Goal: Task Accomplishment & Management: Use online tool/utility

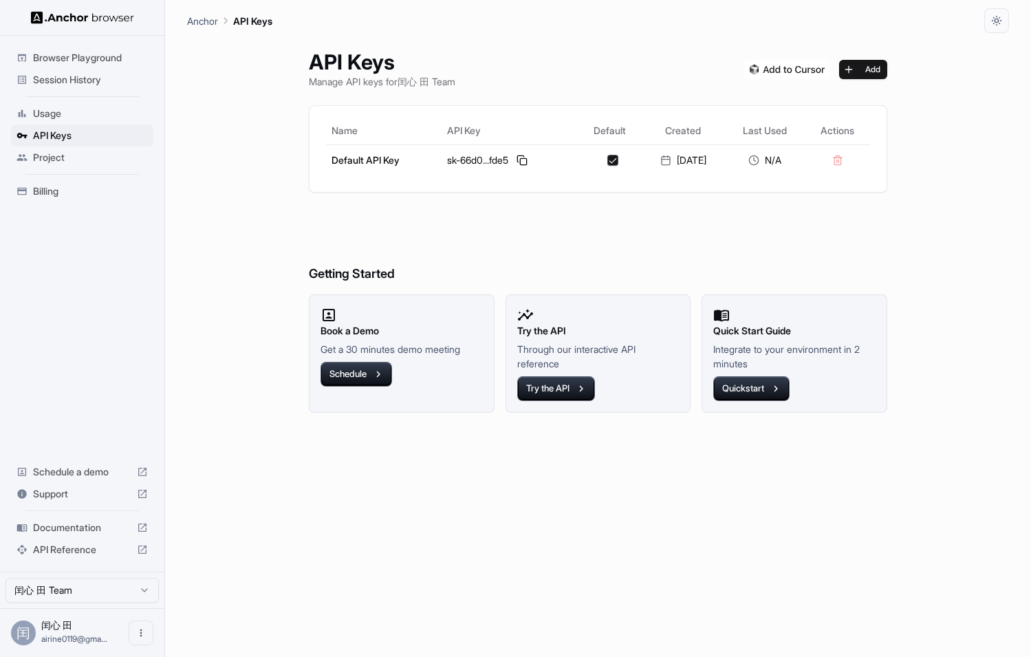
click at [133, 588] on html "Browser Playground Session History Usage API Keys Project Billing Schedule a de…" at bounding box center [515, 328] width 1031 height 657
click at [136, 628] on icon "Open menu" at bounding box center [141, 633] width 11 height 11
click at [136, 628] on icon at bounding box center [134, 633] width 6 height 10
click at [136, 628] on icon "Open menu" at bounding box center [141, 633] width 11 height 11
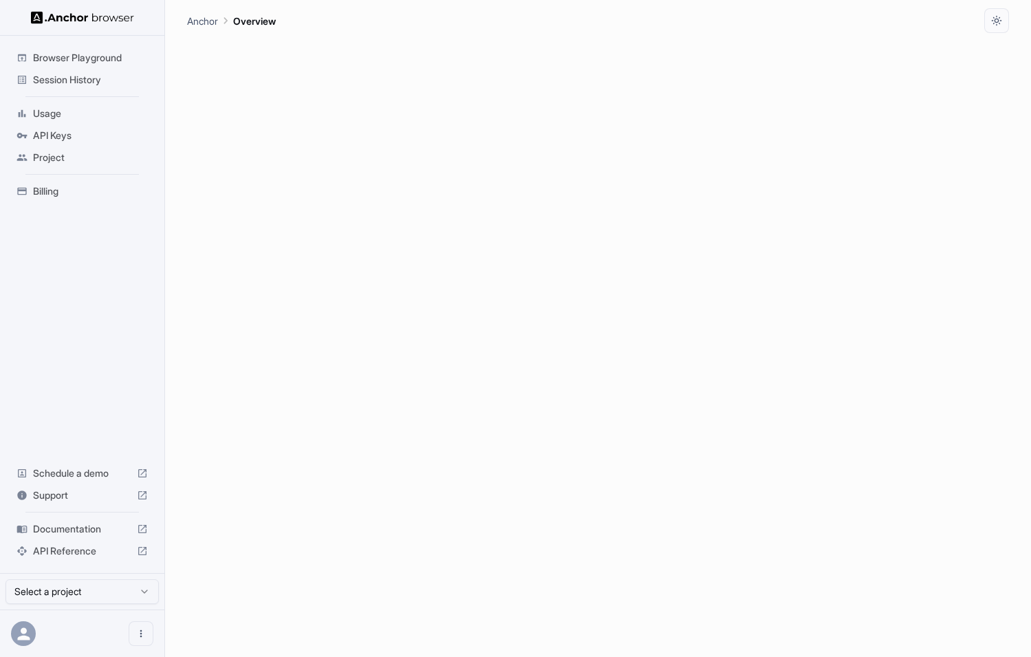
click at [38, 633] on div at bounding box center [82, 633] width 164 height 47
click at [133, 642] on button "Open menu" at bounding box center [141, 633] width 25 height 25
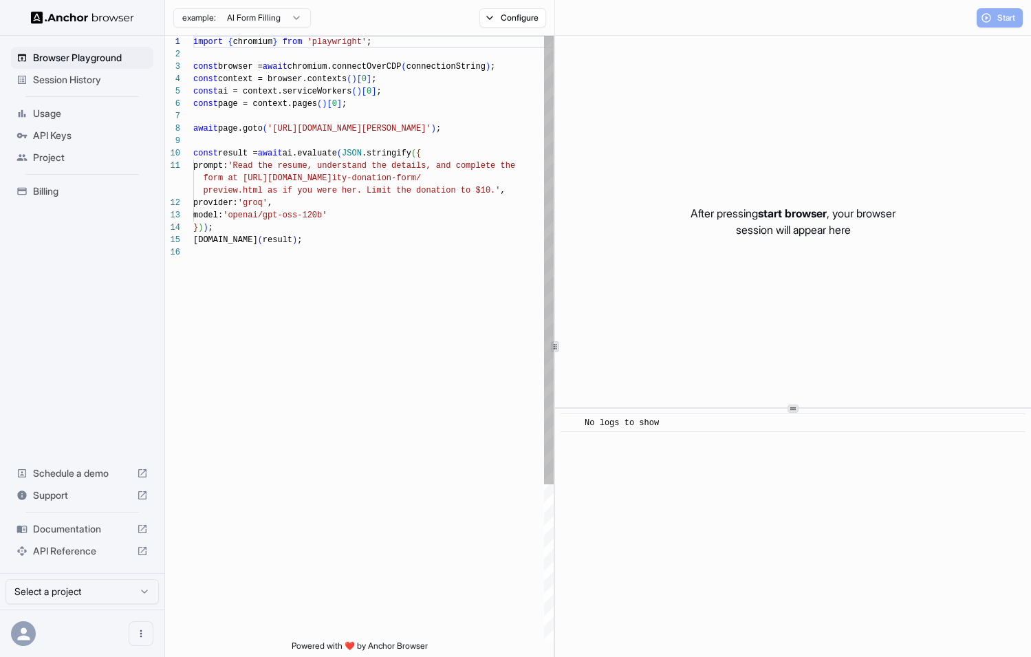
scroll to position [124, 0]
click at [391, 389] on div "import { chromium } from 'playwright' ; const browser = await chromium.connectO…" at bounding box center [373, 443] width 361 height 815
type textarea "**********"
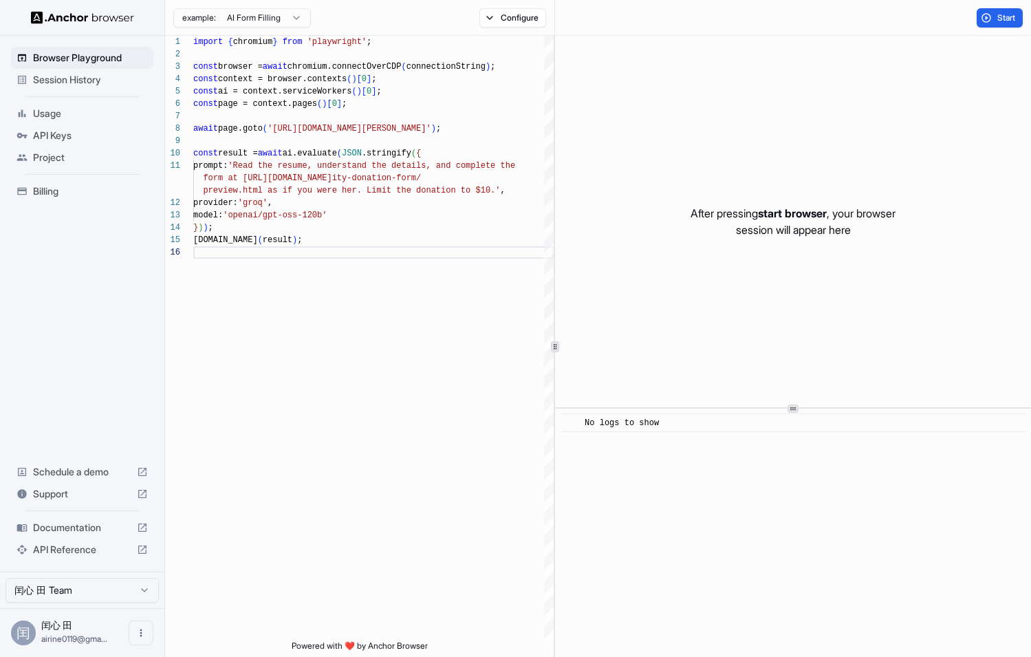
click at [87, 88] on div "Session History" at bounding box center [82, 80] width 142 height 22
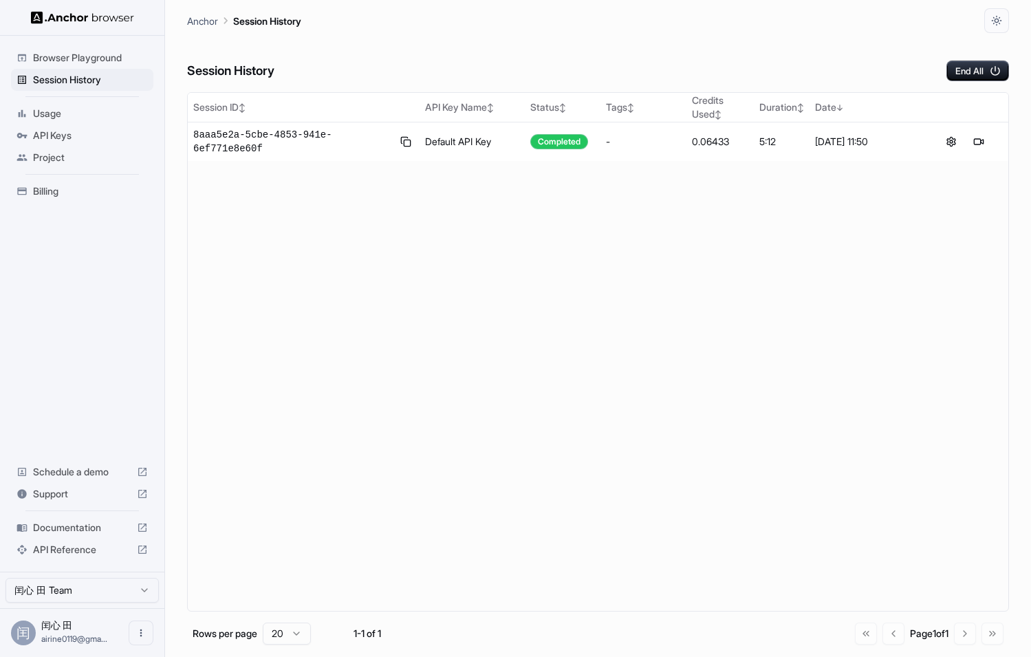
click at [275, 252] on div "Session ID ↕ API Key Name ↕ Status ↕ Tags ↕ Credits Used ↕ Duration ↕ Date ↓ 8a…" at bounding box center [598, 352] width 822 height 520
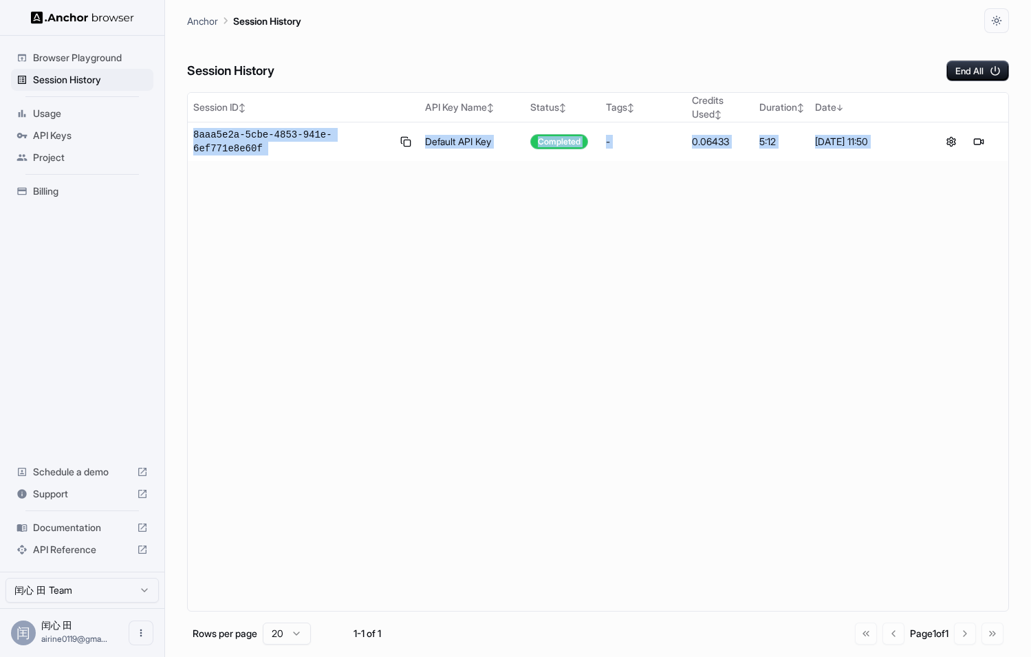
click at [303, 245] on div "Session ID ↕ API Key Name ↕ Status ↕ Tags ↕ Credits Used ↕ Duration ↕ Date ↓ 8a…" at bounding box center [598, 352] width 822 height 520
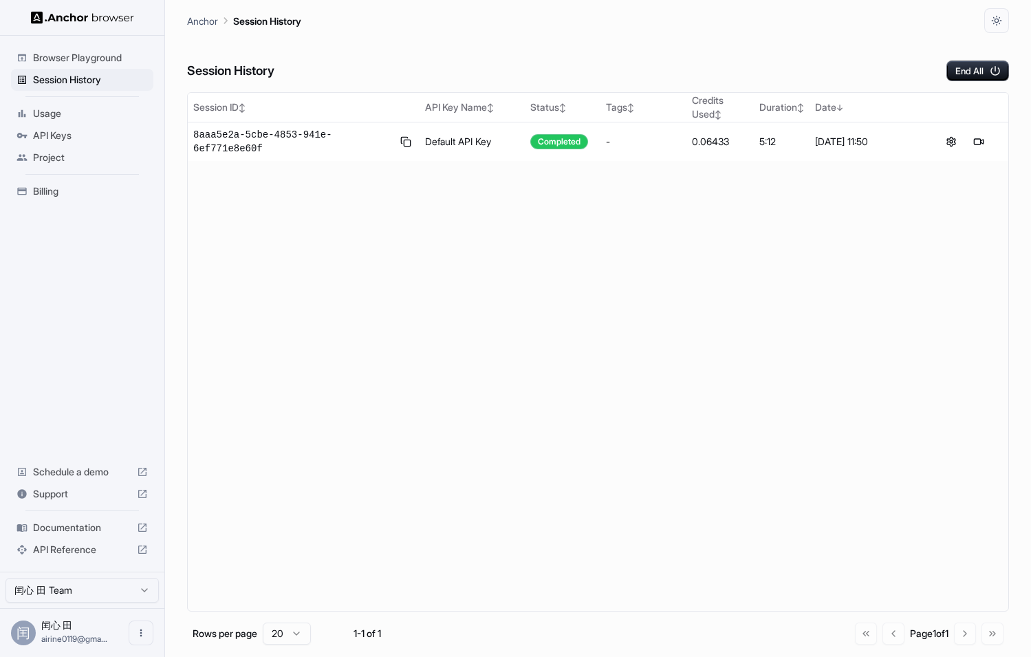
click at [303, 245] on div "Session ID ↕ API Key Name ↕ Status ↕ Tags ↕ Credits Used ↕ Duration ↕ Date ↓ 8a…" at bounding box center [598, 352] width 822 height 520
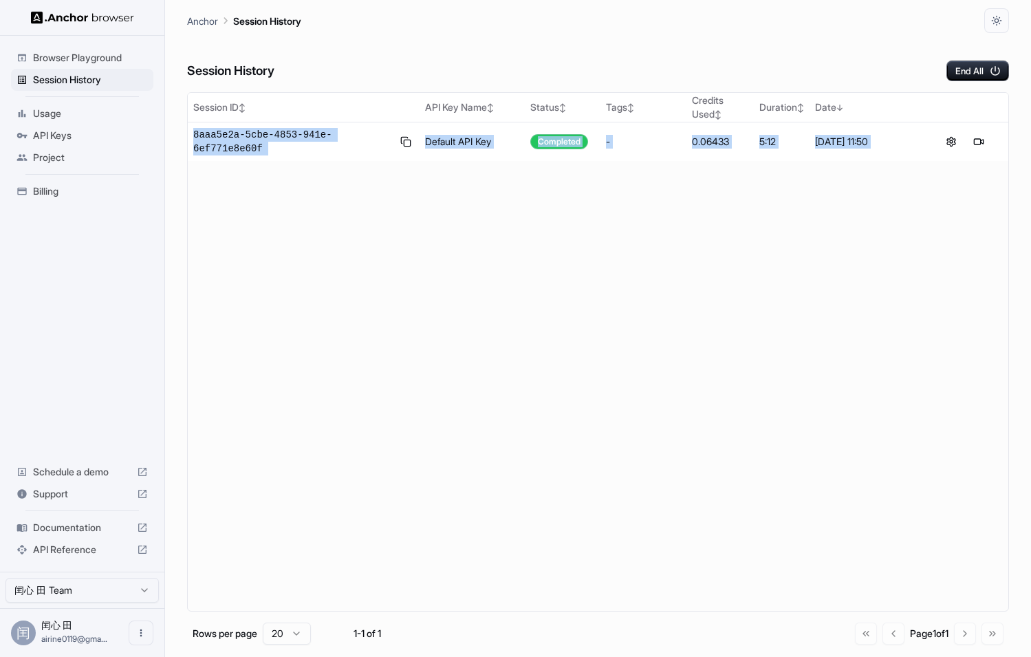
click at [303, 245] on div "Session ID ↕ API Key Name ↕ Status ↕ Tags ↕ Credits Used ↕ Duration ↕ Date ↓ 8a…" at bounding box center [598, 352] width 822 height 520
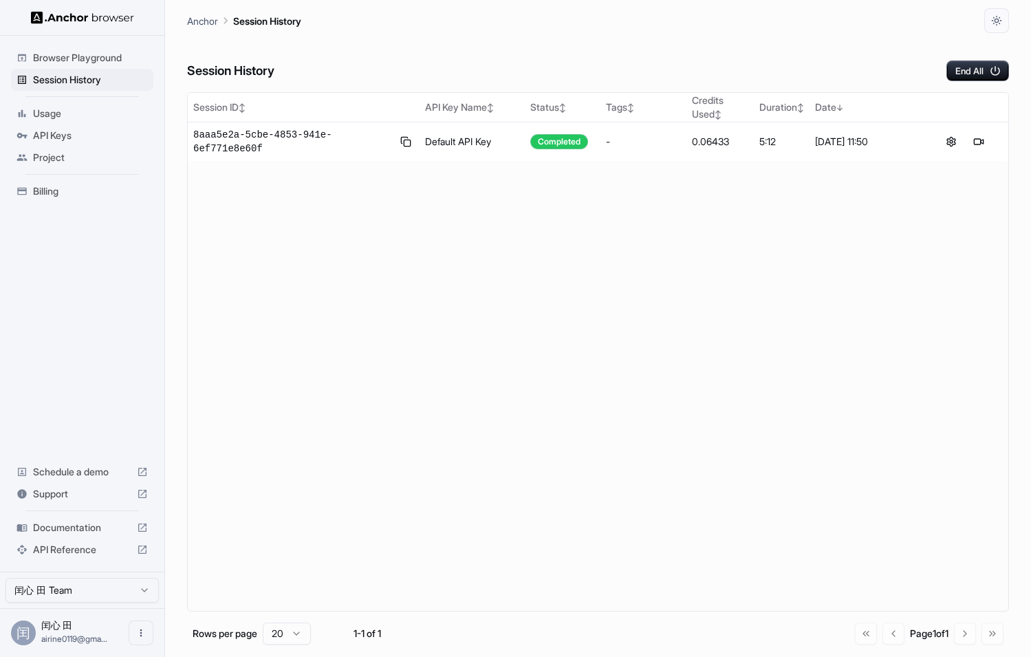
click at [303, 245] on div "Session ID ↕ API Key Name ↕ Status ↕ Tags ↕ Credits Used ↕ Duration ↕ Date ↓ 8a…" at bounding box center [598, 352] width 822 height 520
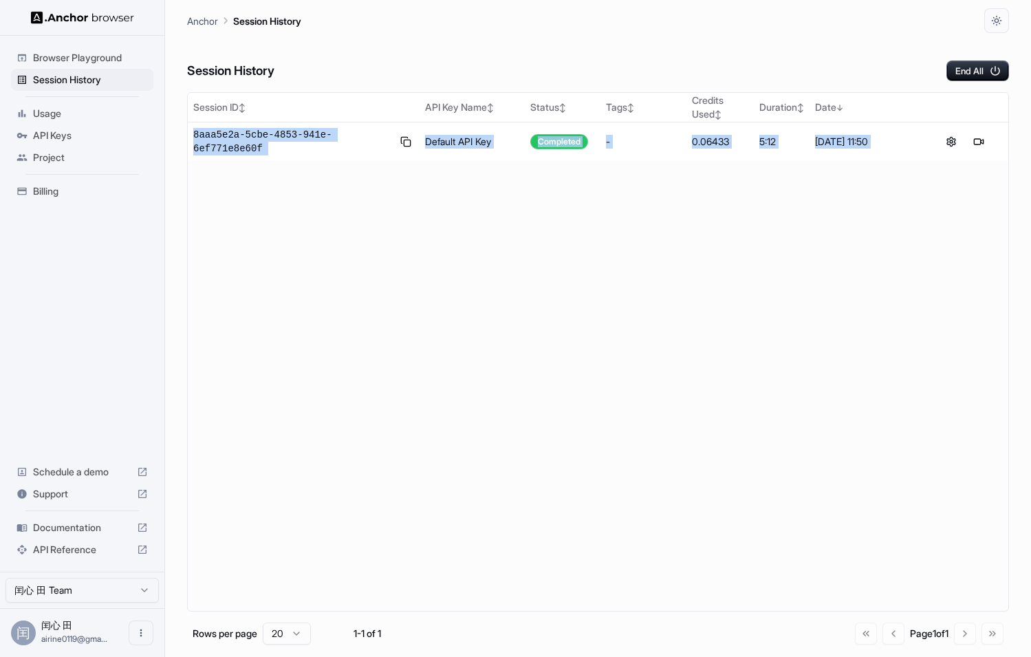
click at [451, 207] on div "Session ID ↕ API Key Name ↕ Status ↕ Tags ↕ Credits Used ↕ Duration ↕ Date ↓ 8a…" at bounding box center [598, 352] width 822 height 520
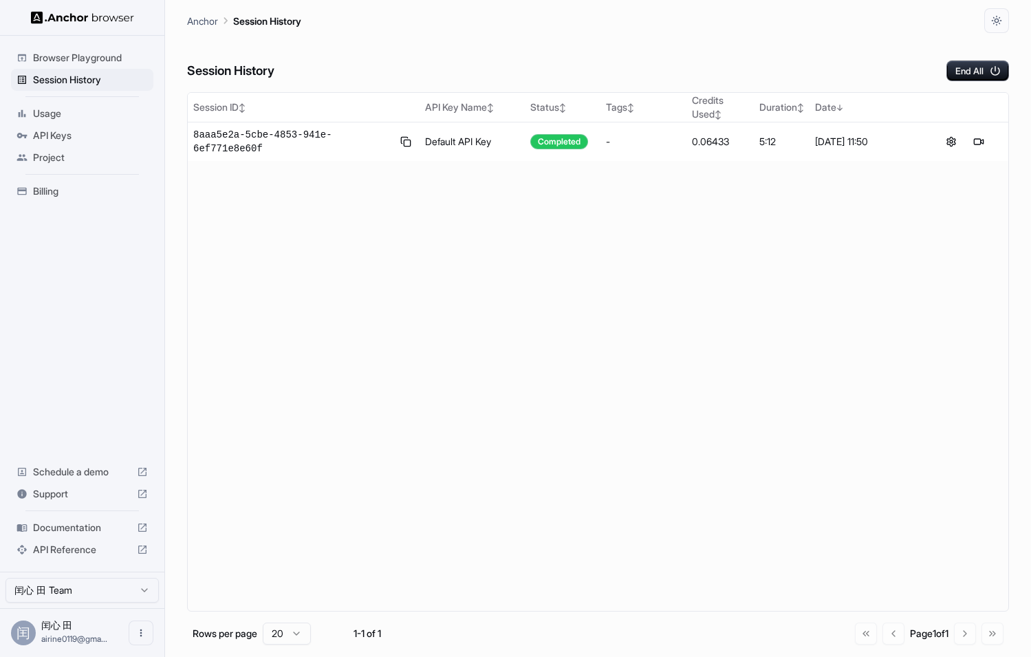
click at [451, 207] on div "Session ID ↕ API Key Name ↕ Status ↕ Tags ↕ Credits Used ↕ Duration ↕ Date ↓ 8a…" at bounding box center [598, 352] width 822 height 520
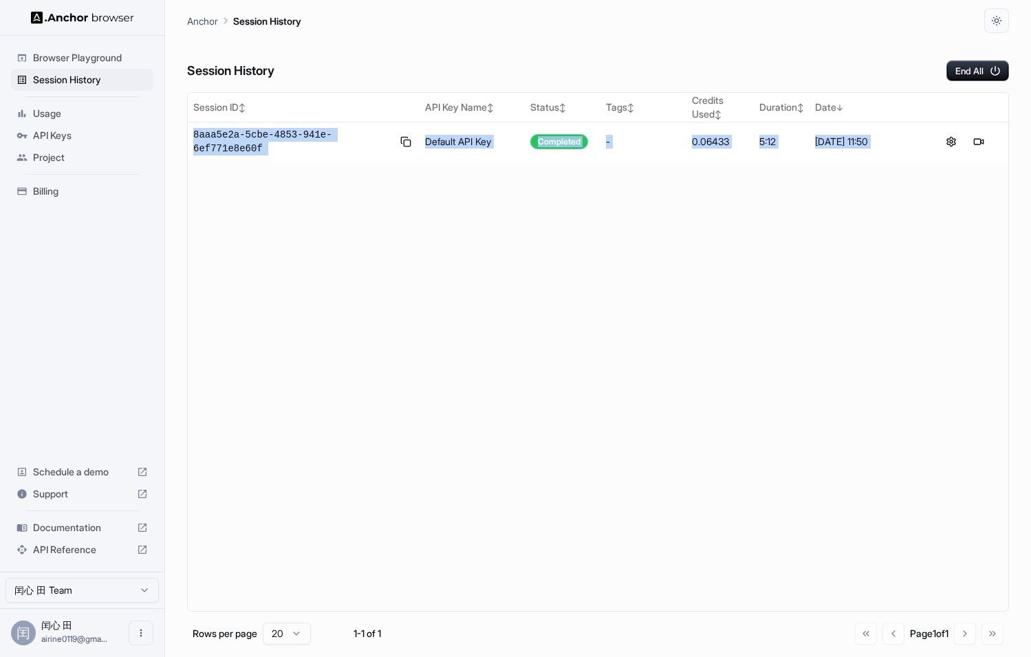
click at [451, 207] on div "Session ID ↕ API Key Name ↕ Status ↕ Tags ↕ Credits Used ↕ Duration ↕ Date ↓ 8a…" at bounding box center [598, 352] width 822 height 520
click at [719, 291] on div "Session ID ↕ API Key Name ↕ Status ↕ Tags ↕ Credits Used ↕ Duration ↕ Date ↓ 8a…" at bounding box center [598, 352] width 822 height 520
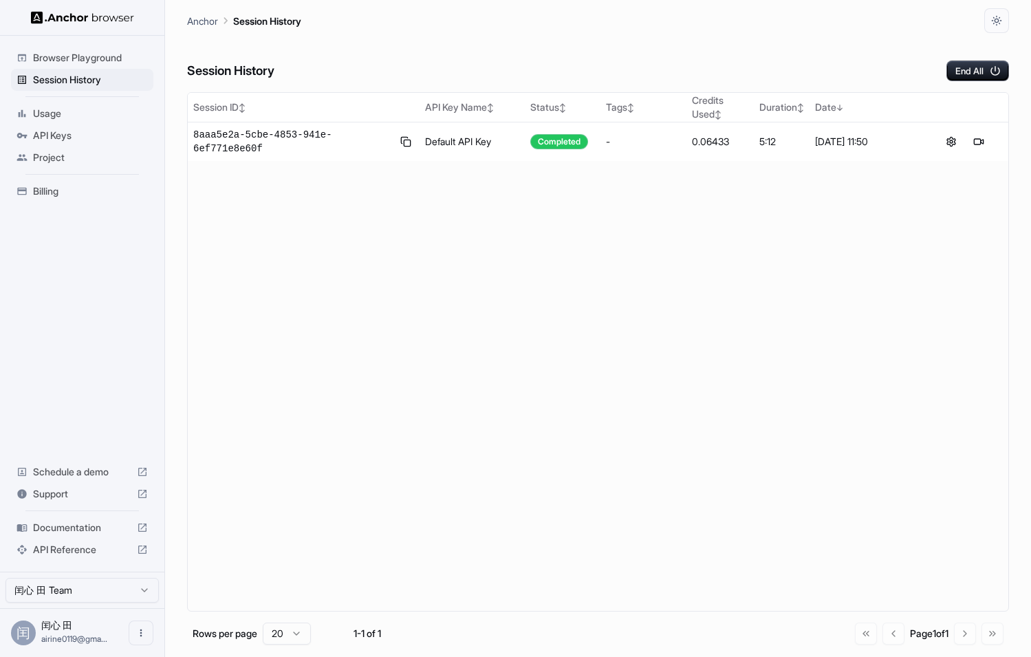
click at [61, 135] on span "API Keys" at bounding box center [90, 136] width 115 height 14
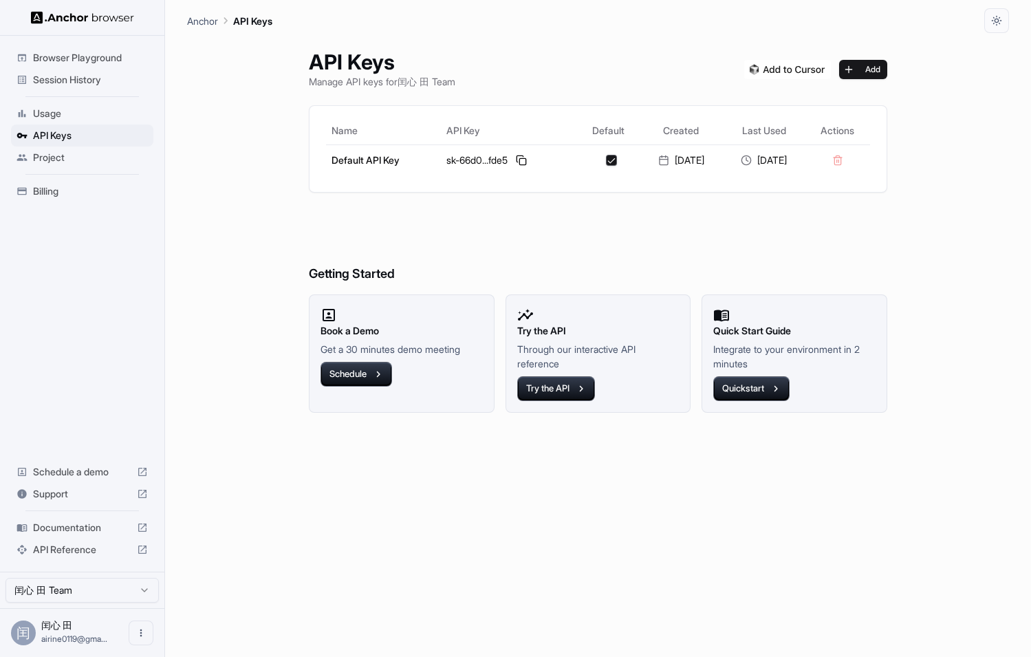
click at [394, 257] on h6 "Getting Started" at bounding box center [598, 246] width 579 height 75
click at [621, 257] on h6 "Getting Started" at bounding box center [598, 246] width 579 height 75
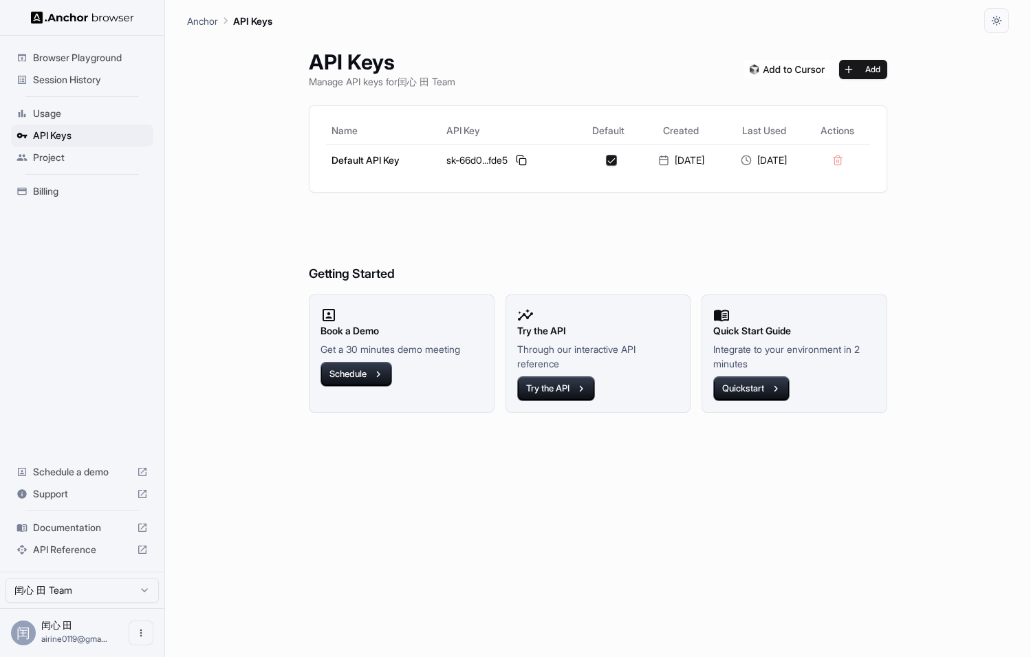
click at [633, 259] on h6 "Getting Started" at bounding box center [598, 246] width 579 height 75
click at [89, 368] on div "Browser Playground Session History Usage API Keys Project Billing Schedule a de…" at bounding box center [82, 304] width 164 height 536
click at [75, 160] on span "Project" at bounding box center [90, 158] width 115 height 14
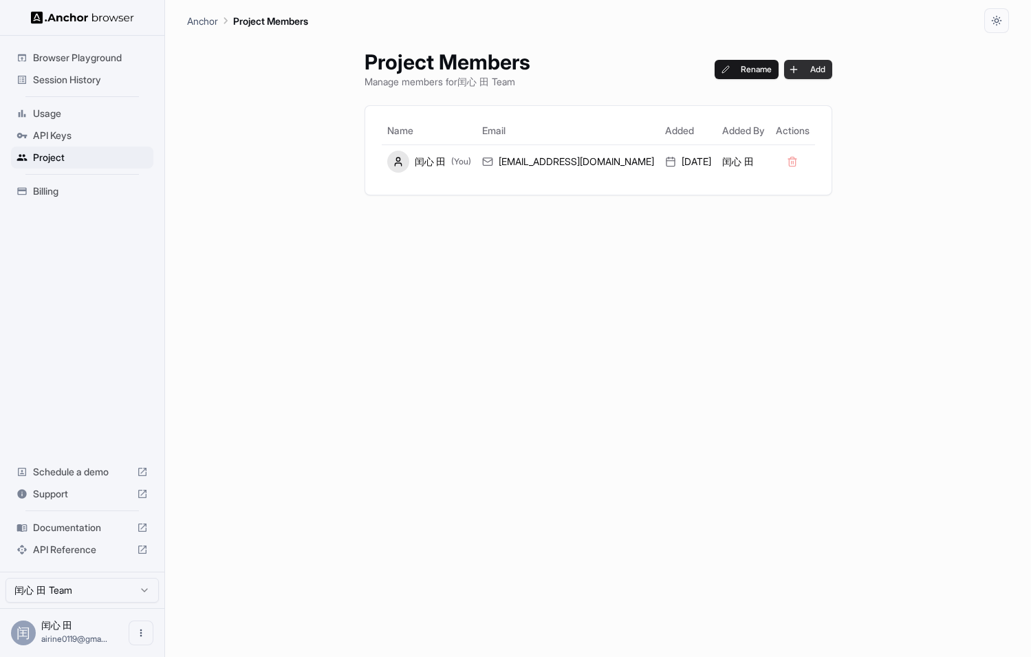
click at [784, 75] on button "Add" at bounding box center [808, 69] width 48 height 19
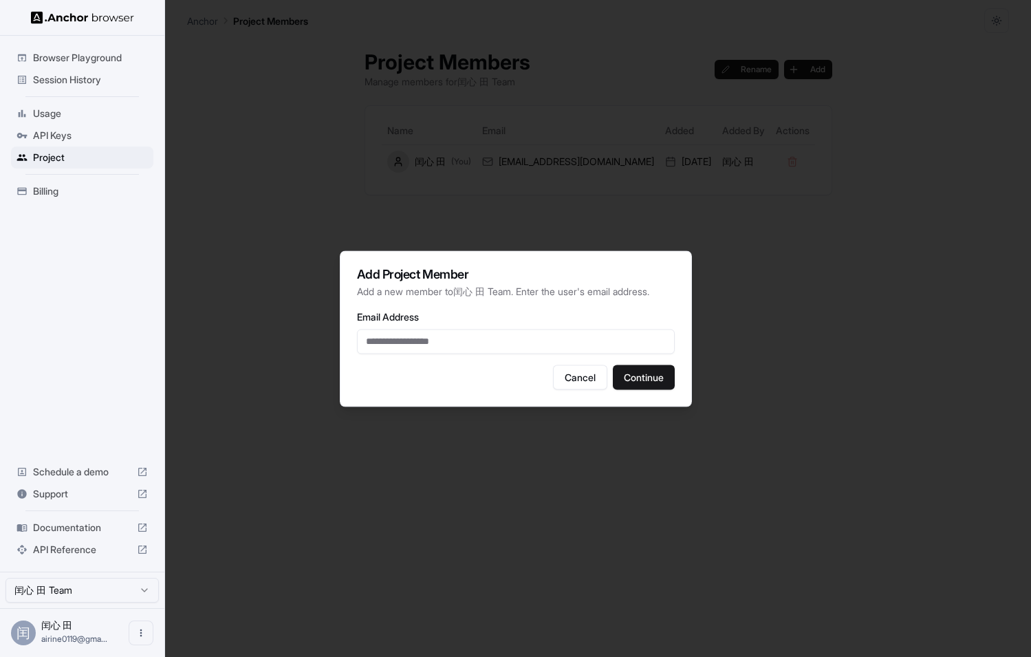
click at [517, 328] on div "Email Address" at bounding box center [516, 331] width 318 height 45
click at [569, 374] on button "Cancel" at bounding box center [580, 377] width 54 height 25
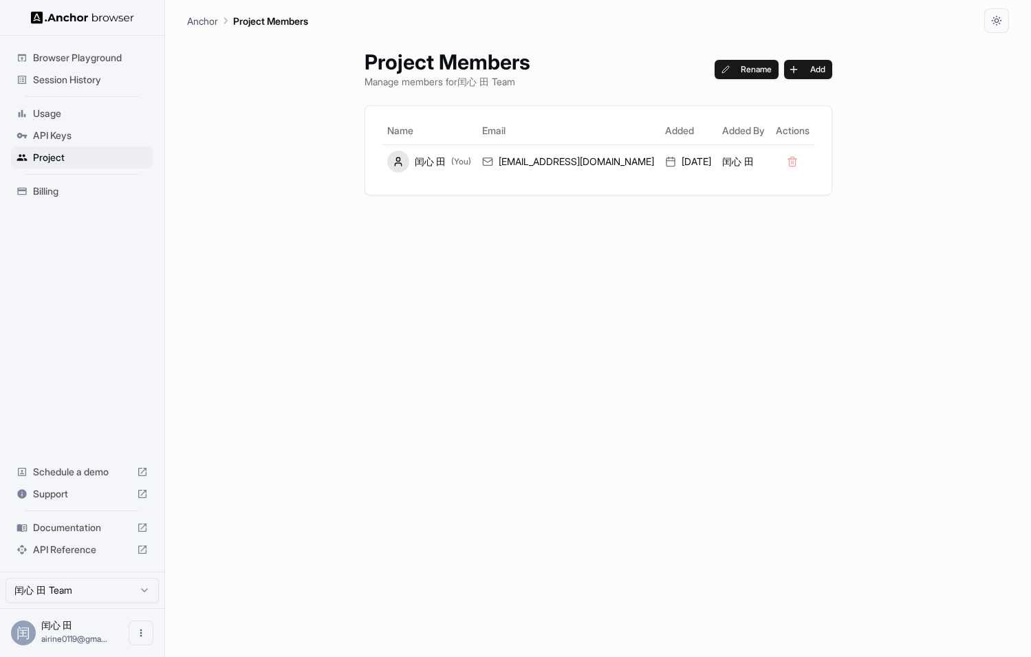
click at [296, 259] on div "Project Members Manage members for 闰心 田 Team Rename Add Name Email Added Added …" at bounding box center [598, 345] width 822 height 624
click at [73, 191] on span "Billing" at bounding box center [90, 191] width 115 height 14
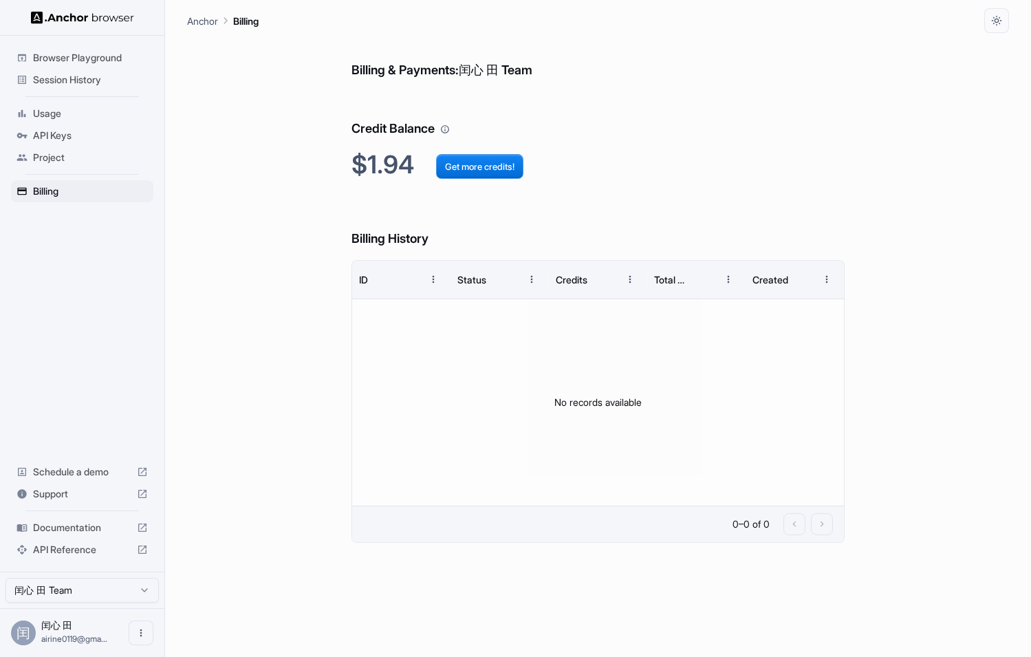
click at [388, 171] on h2 "$1.94 Get more credits!" at bounding box center [598, 165] width 493 height 30
click at [456, 175] on button "Get more credits!" at bounding box center [479, 166] width 87 height 25
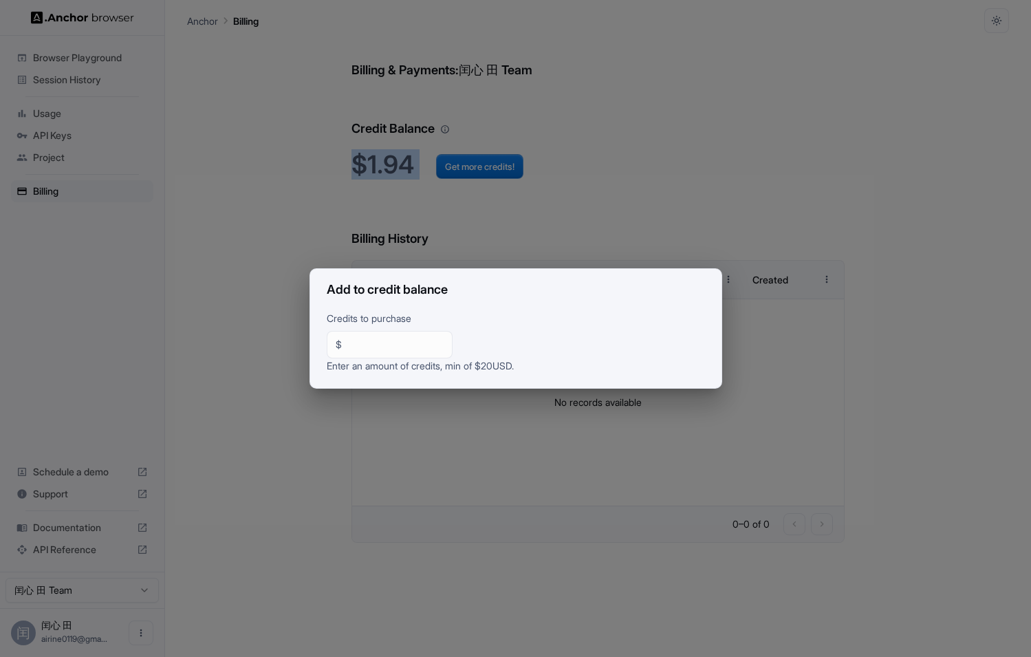
click at [407, 347] on input "**" at bounding box center [395, 345] width 96 height 14
click at [502, 228] on div "Add to credit balance Credits to purchase $ ** ​ Enter an amount of credits, mi…" at bounding box center [515, 328] width 1031 height 657
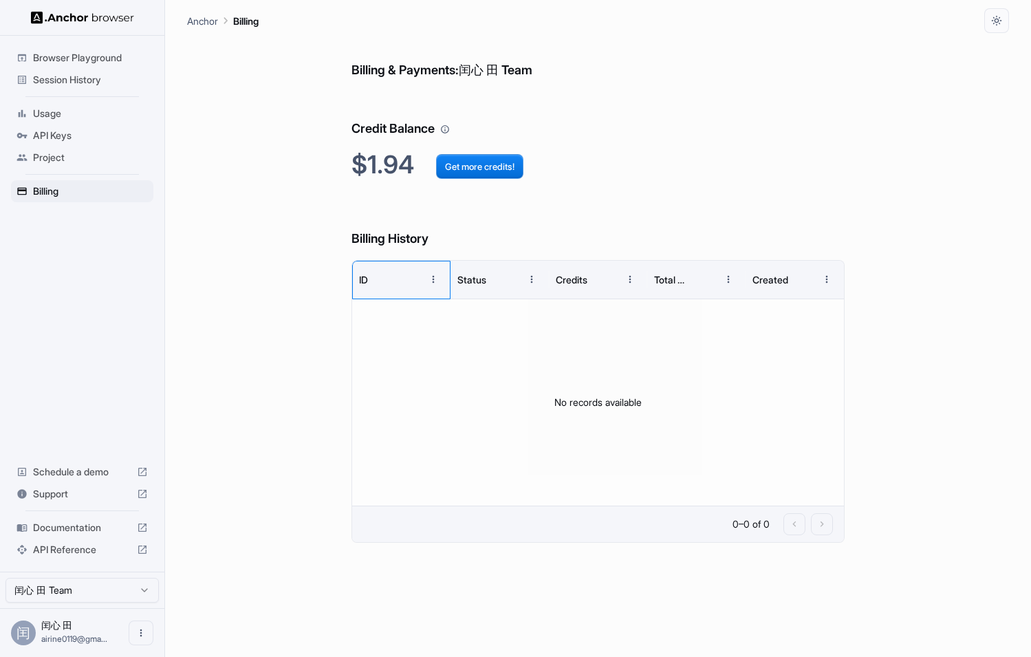
click at [403, 264] on div "ID" at bounding box center [390, 280] width 62 height 38
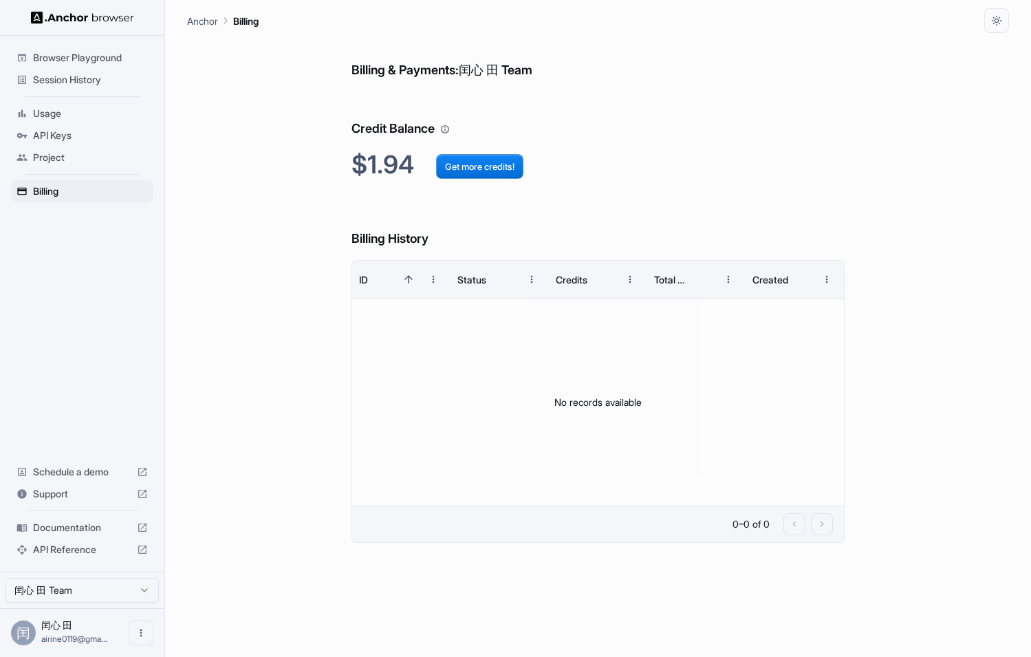
click at [533, 221] on h6 "Billing History" at bounding box center [598, 225] width 493 height 47
click at [418, 240] on h6 "Billing History" at bounding box center [598, 225] width 493 height 47
click at [416, 215] on h6 "Billing History" at bounding box center [598, 225] width 493 height 47
click at [94, 158] on span "Project" at bounding box center [90, 158] width 115 height 14
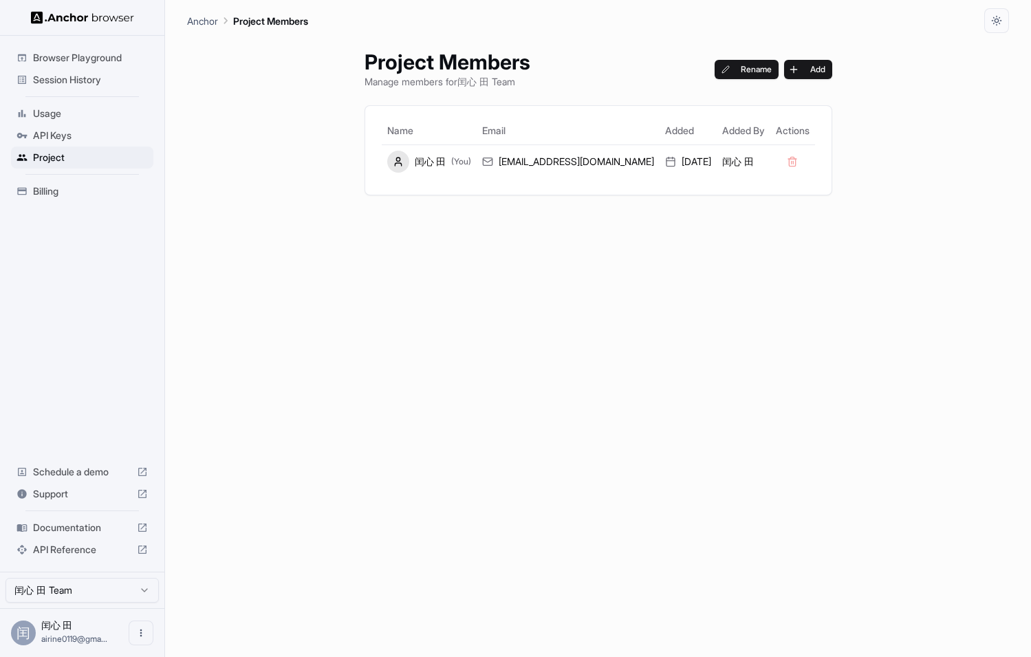
click at [92, 177] on ul "Browser Playground Session History Usage API Keys Project Billing" at bounding box center [82, 124] width 153 height 167
click at [91, 191] on span "Billing" at bounding box center [90, 191] width 115 height 14
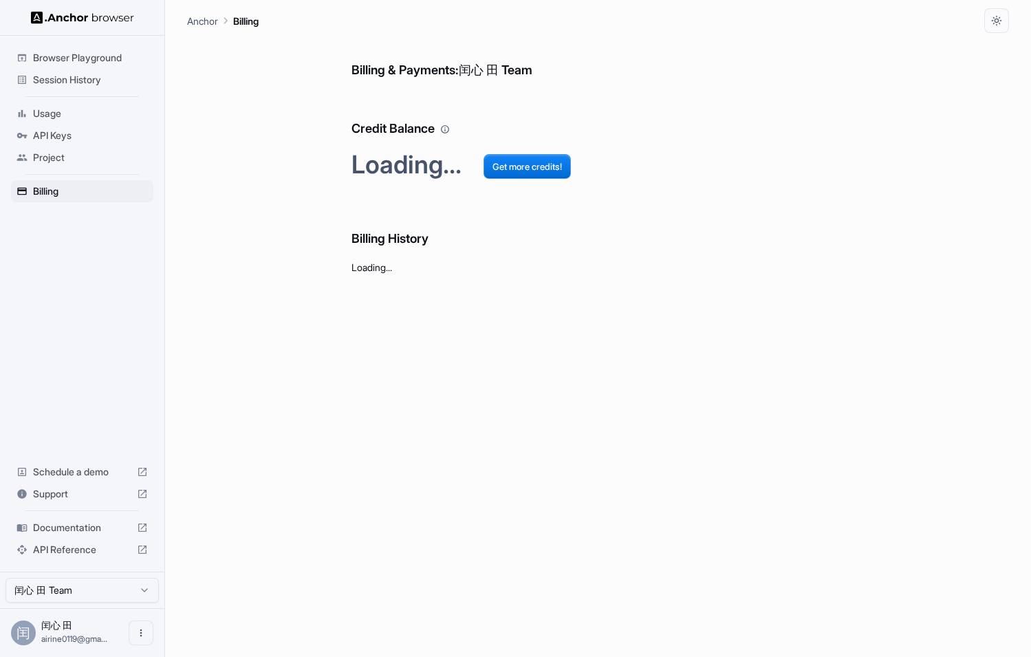
click at [87, 107] on span "Usage" at bounding box center [90, 114] width 115 height 14
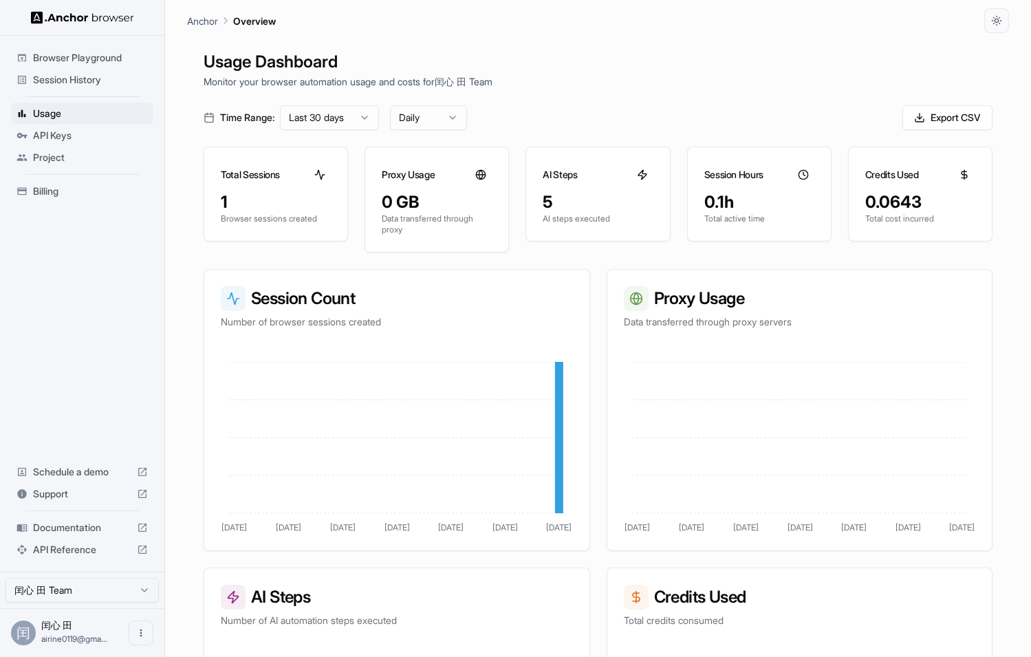
click at [906, 211] on div "0.0643" at bounding box center [921, 202] width 110 height 22
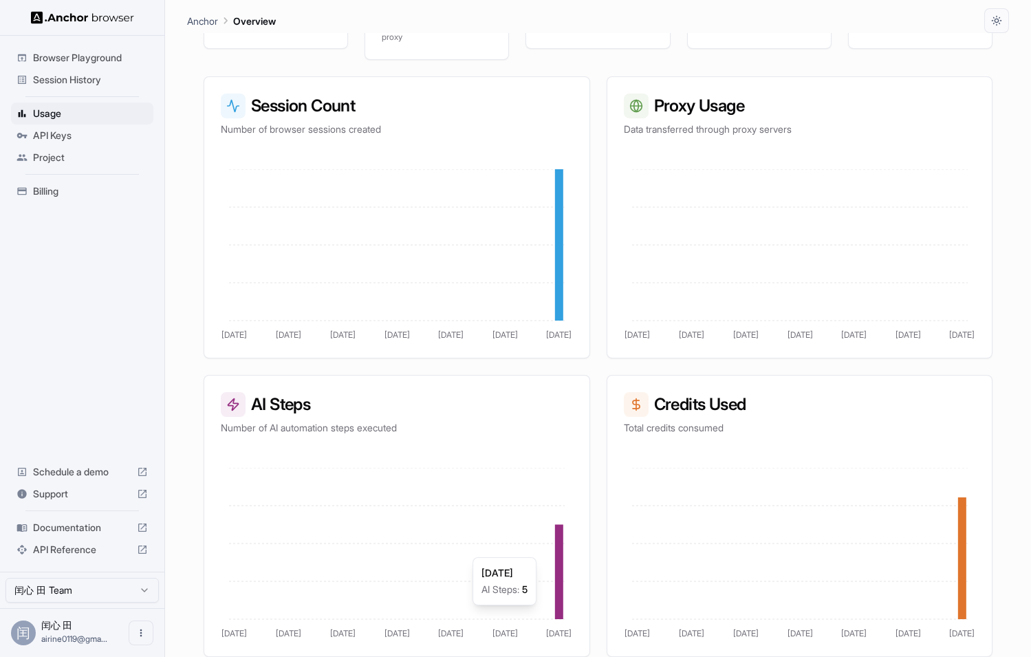
click at [557, 550] on icon at bounding box center [559, 572] width 8 height 95
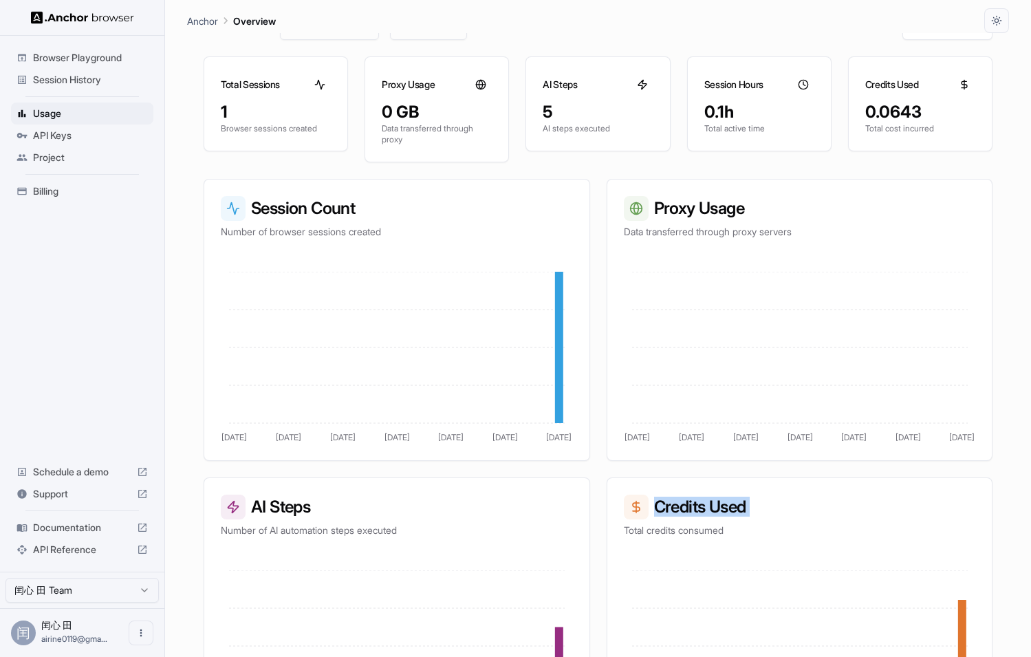
scroll to position [0, 0]
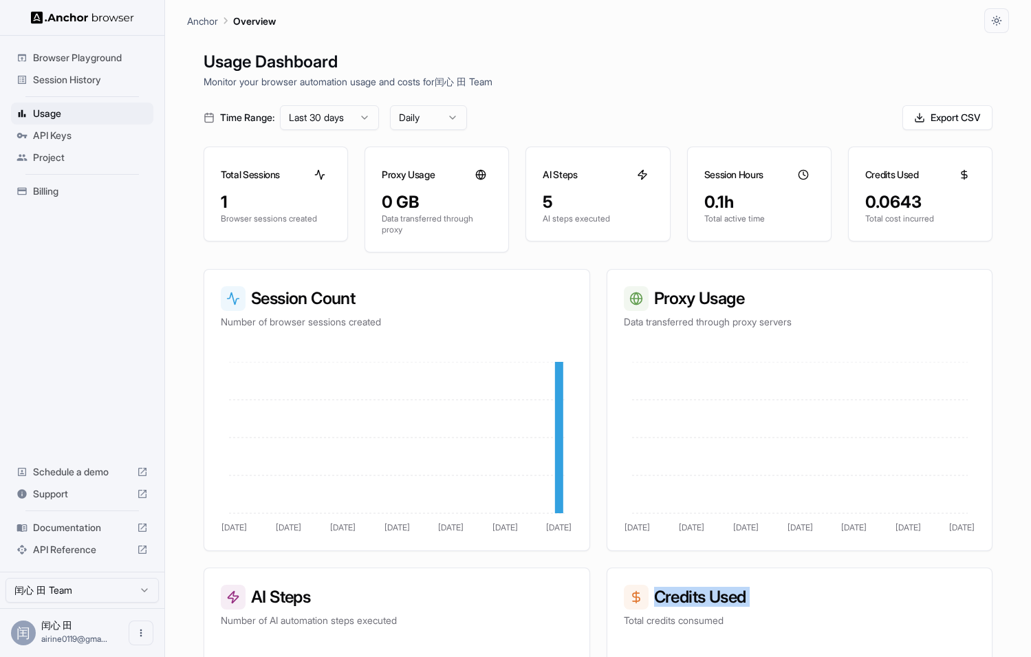
click at [421, 199] on div "0 GB" at bounding box center [437, 202] width 110 height 22
click at [312, 211] on div "1" at bounding box center [276, 202] width 110 height 22
click at [107, 60] on span "Browser Playground" at bounding box center [90, 58] width 115 height 14
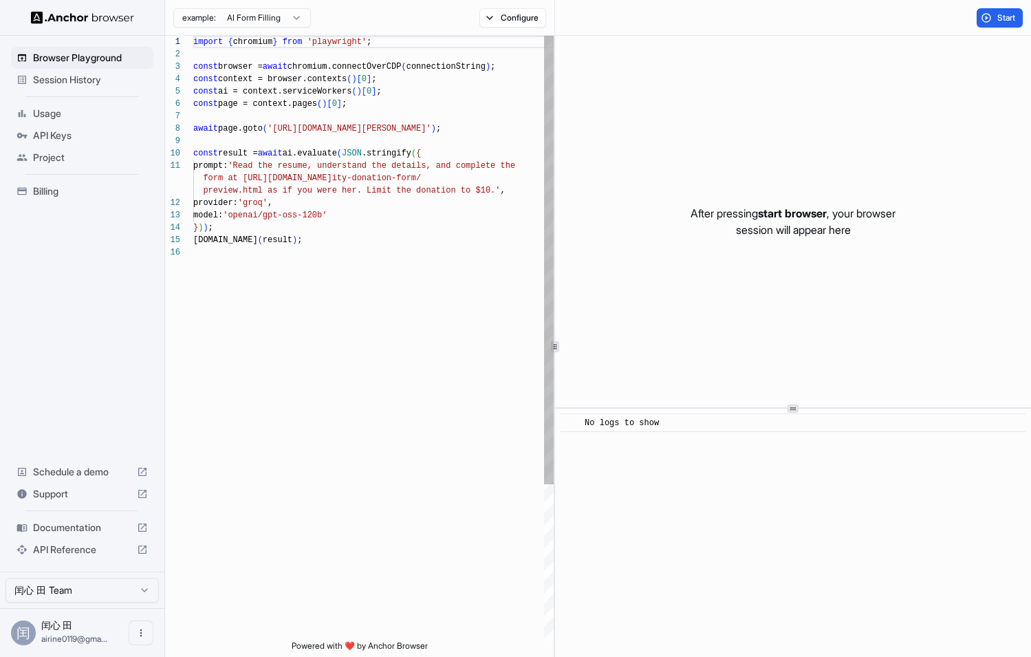
scroll to position [124, 0]
click at [104, 76] on span "Session History" at bounding box center [90, 80] width 115 height 14
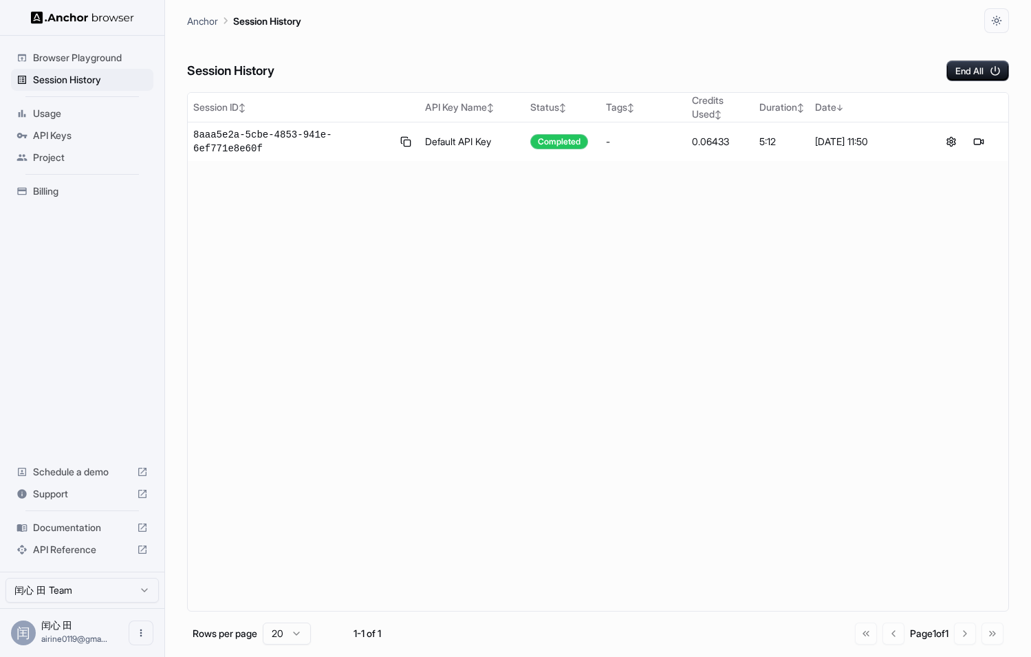
click at [103, 65] on div "Browser Playground" at bounding box center [82, 58] width 142 height 22
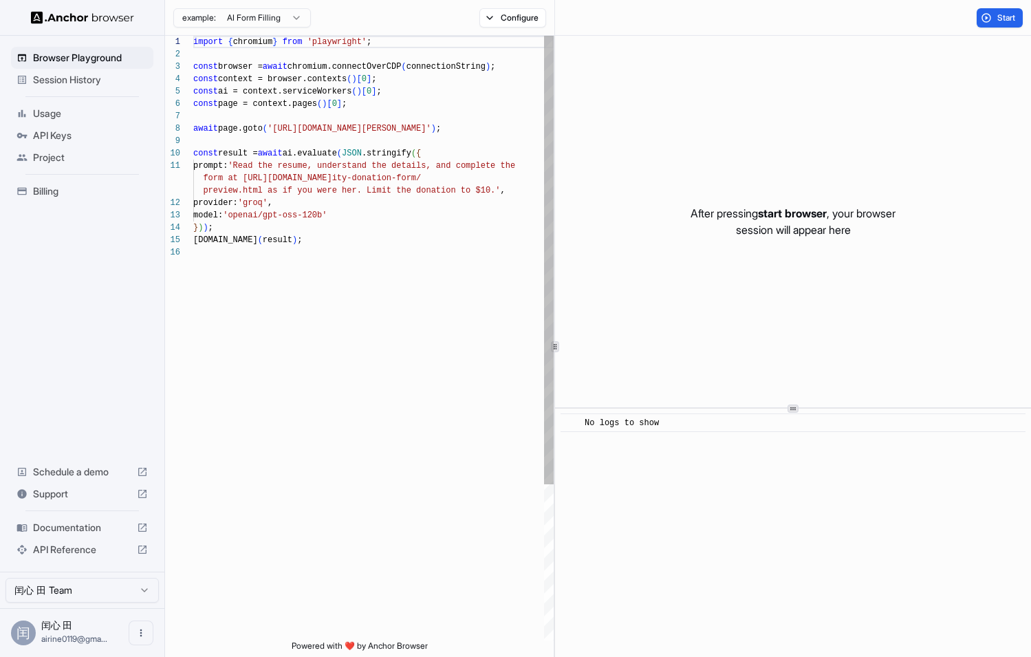
click at [305, 142] on div "import { chromium } from 'playwright' ; const browser = await chromium.connectO…" at bounding box center [373, 443] width 361 height 815
click at [298, 164] on div "import { chromium } from 'playwright' ; const browser = await chromium.connectO…" at bounding box center [373, 443] width 361 height 815
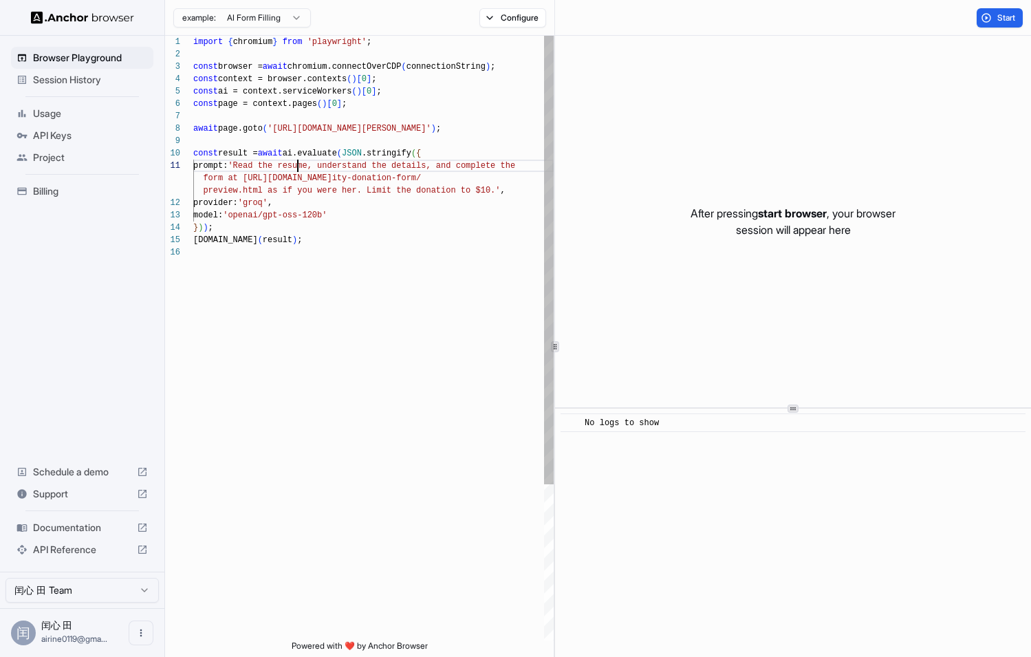
click at [298, 164] on div "import { chromium } from 'playwright' ; const browser = await chromium.connectO…" at bounding box center [373, 443] width 361 height 815
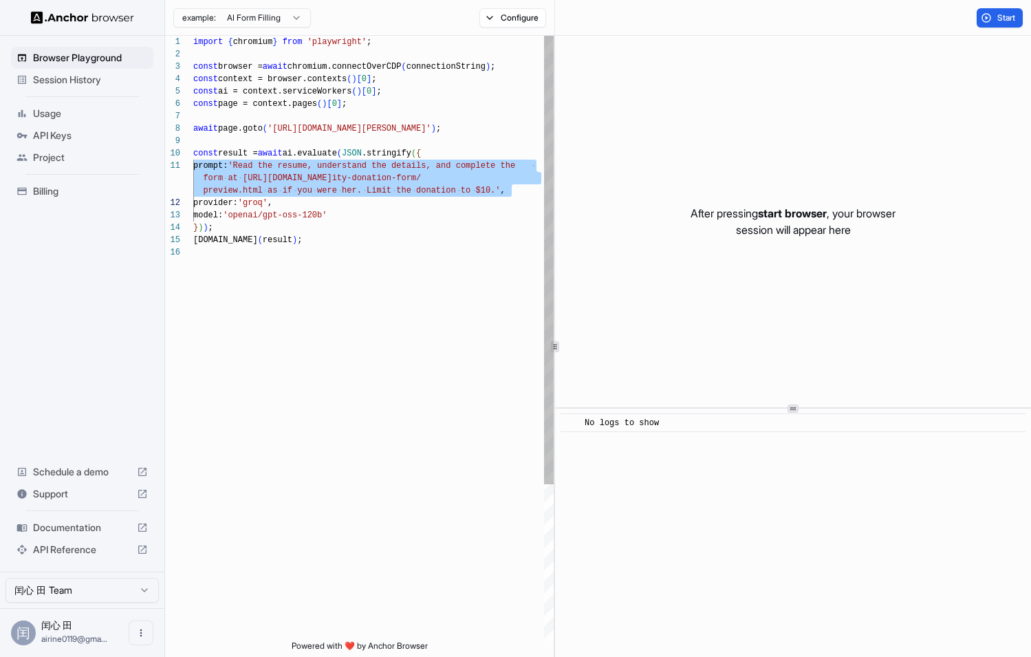
click at [297, 198] on div "import { chromium } from 'playwright' ; const browser = await chromium.connectO…" at bounding box center [373, 443] width 361 height 815
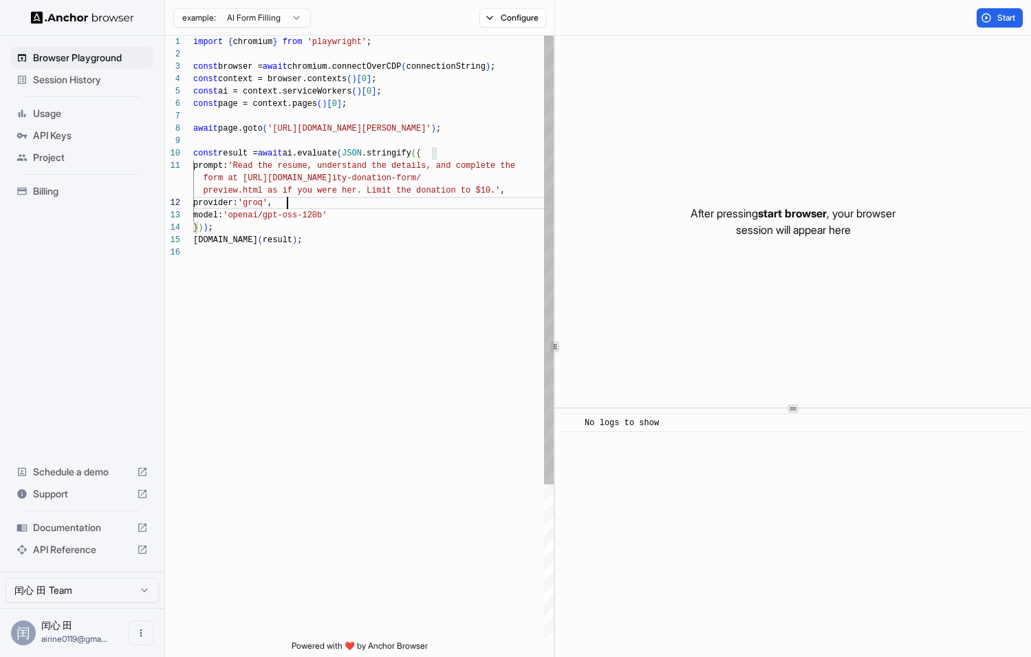
click at [297, 198] on div "import { chromium } from 'playwright' ; const browser = await chromium.connectO…" at bounding box center [373, 443] width 361 height 815
click at [299, 175] on div "import { chromium } from 'playwright' ; const browser = await chromium.connectO…" at bounding box center [373, 443] width 361 height 815
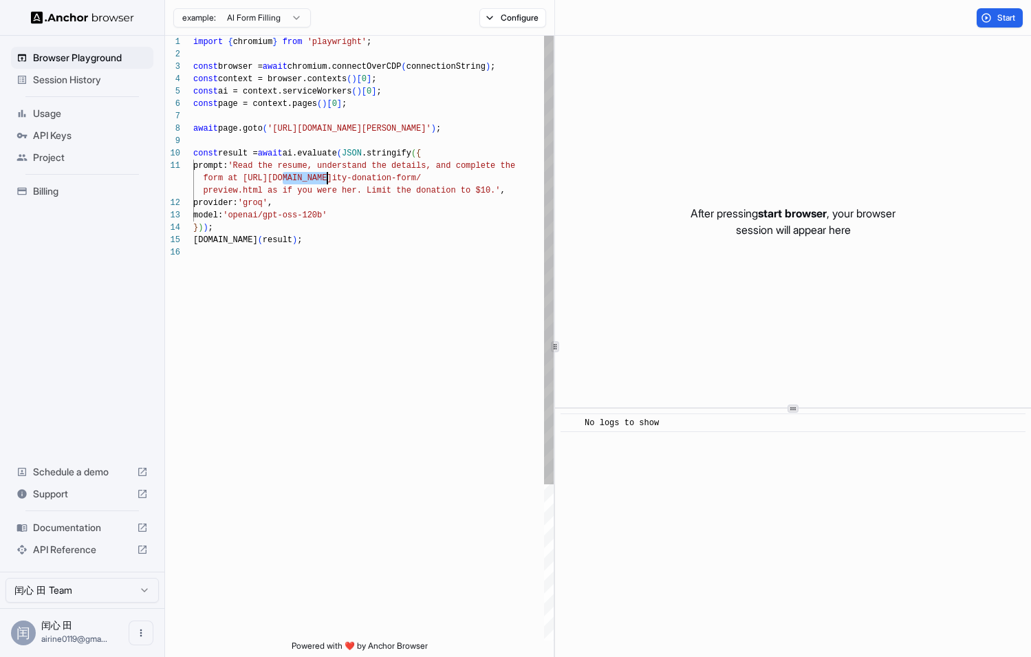
scroll to position [0, 0]
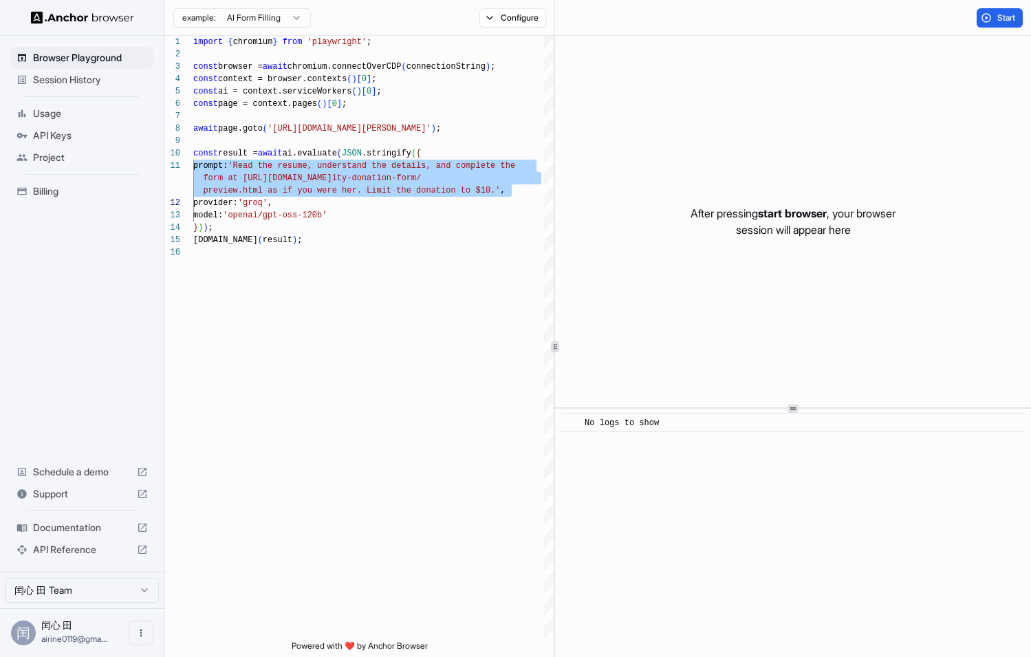
click at [273, 19] on html "Browser Playground Session History Usage API Keys Project Billing Schedule a de…" at bounding box center [515, 328] width 1031 height 657
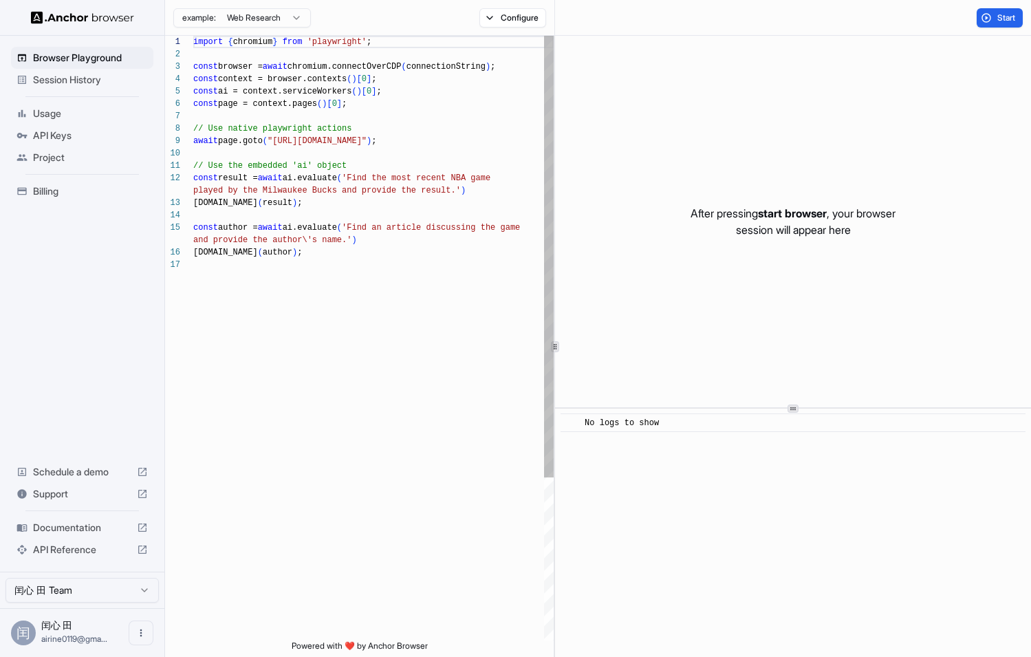
click at [360, 155] on div "import { chromium } from 'playwright' ; const browser = await chromium.connectO…" at bounding box center [373, 450] width 361 height 828
click at [361, 142] on div "import { chromium } from 'playwright' ; const browser = await chromium.connectO…" at bounding box center [373, 450] width 361 height 828
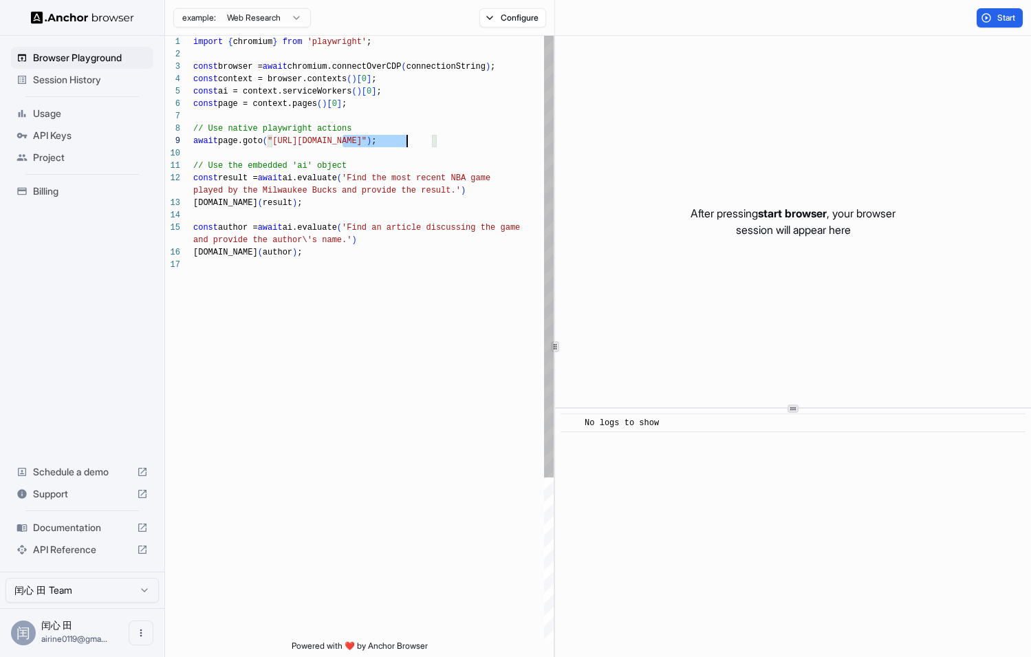
click at [361, 142] on div "import { chromium } from 'playwright' ; const browser = await chromium.connectO…" at bounding box center [373, 450] width 361 height 828
click at [353, 203] on div "import { chromium } from 'playwright' ; const browser = await chromium.connectO…" at bounding box center [373, 450] width 361 height 828
click at [356, 149] on div "import { chromium } from 'playwright' ; const browser = await chromium.connectO…" at bounding box center [373, 450] width 361 height 828
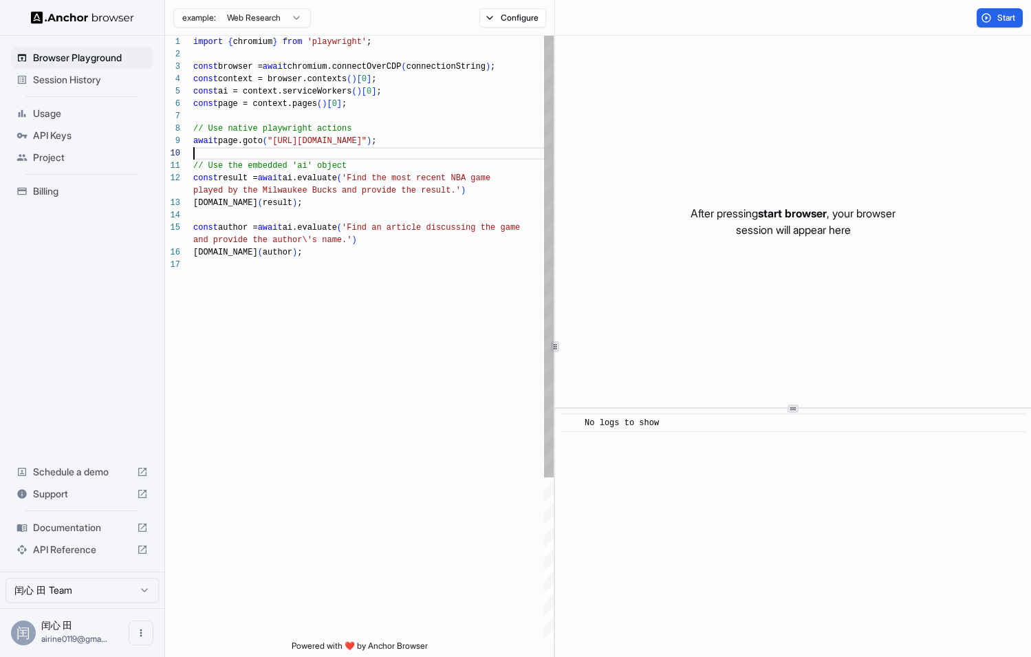
click at [356, 149] on div "import { chromium } from 'playwright' ; const browser = await chromium.connectO…" at bounding box center [373, 450] width 361 height 828
click at [362, 178] on div "import { chromium } from 'playwright' ; const browser = await chromium.connectO…" at bounding box center [373, 450] width 361 height 828
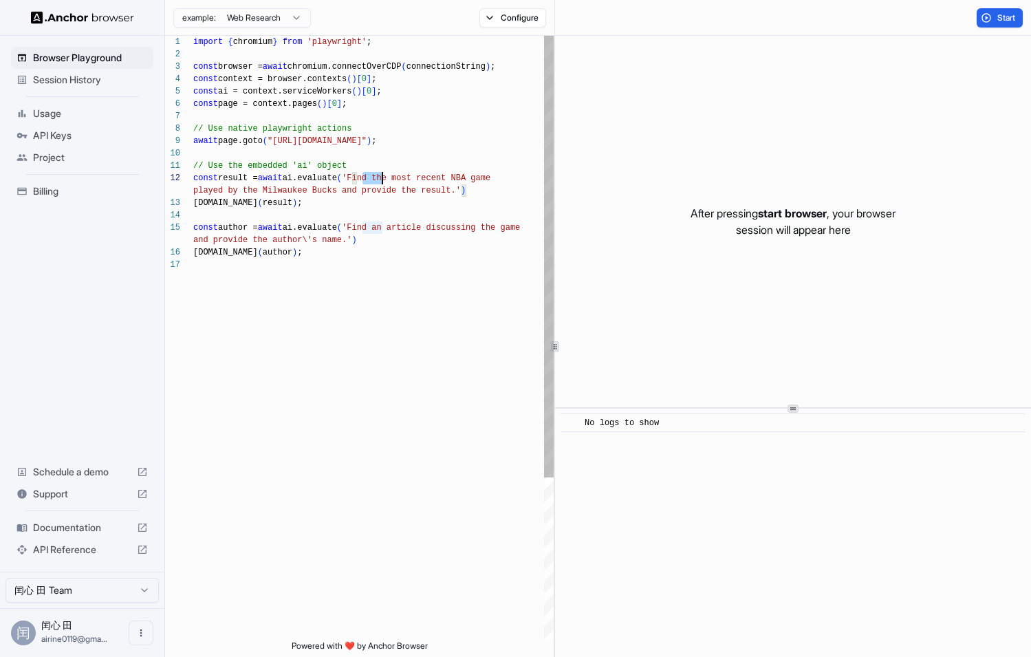
click at [362, 178] on div "import { chromium } from 'playwright' ; const browser = await chromium.connectO…" at bounding box center [373, 450] width 361 height 828
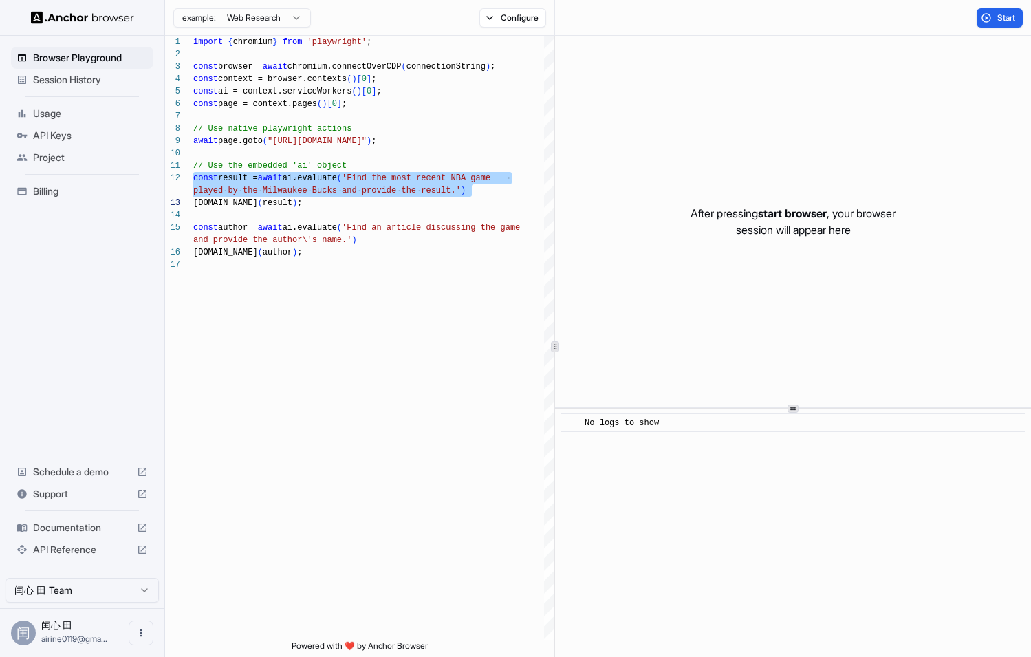
click at [286, 21] on html "Browser Playground Session History Usage API Keys Project Billing Schedule a de…" at bounding box center [515, 328] width 1031 height 657
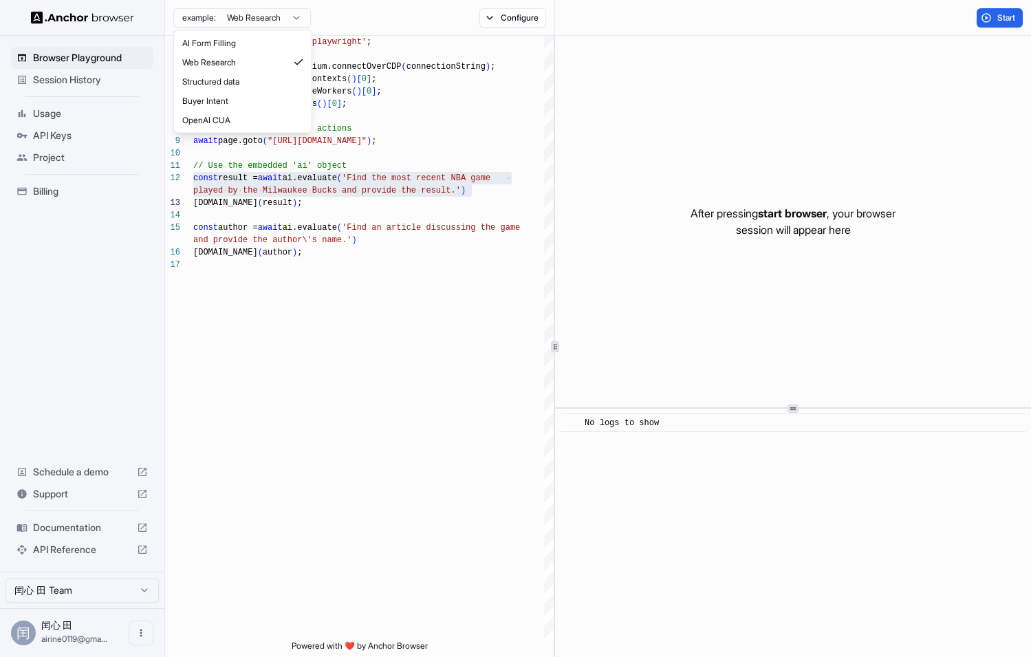
scroll to position [0, 0]
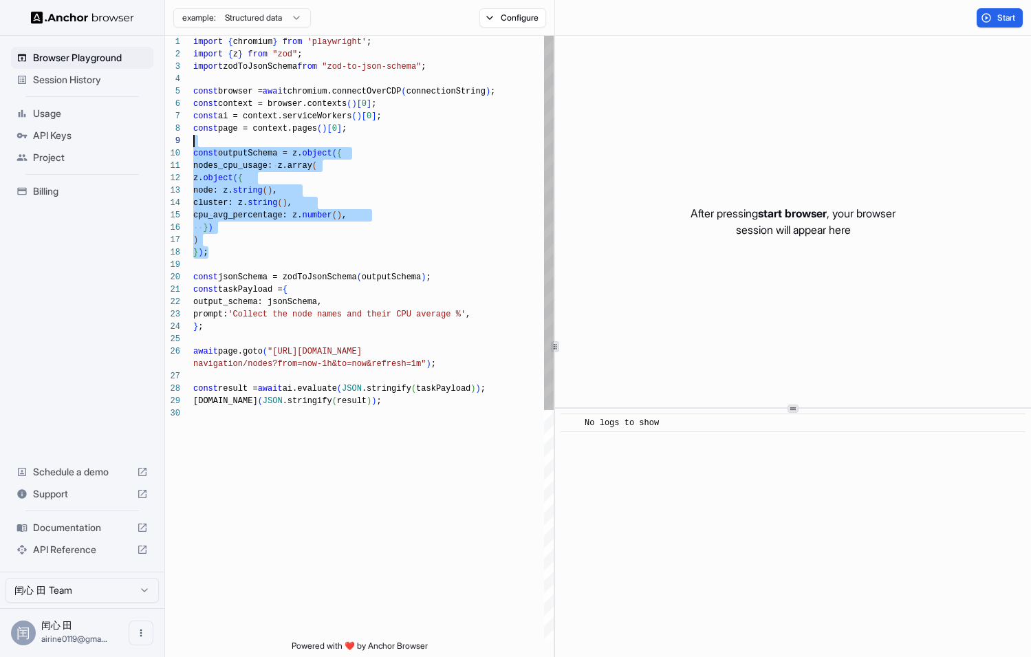
drag, startPoint x: 266, startPoint y: 252, endPoint x: 188, endPoint y: 132, distance: 143.1
click at [193, 132] on div "import { chromium } from 'playwright' ; import { z } from "zod" ; import zodToJ…" at bounding box center [373, 524] width 361 height 976
click at [329, 259] on div "import { chromium } from 'playwright' ; import { z } from "zod" ; import zodToJ…" at bounding box center [373, 524] width 361 height 976
type textarea "**********"
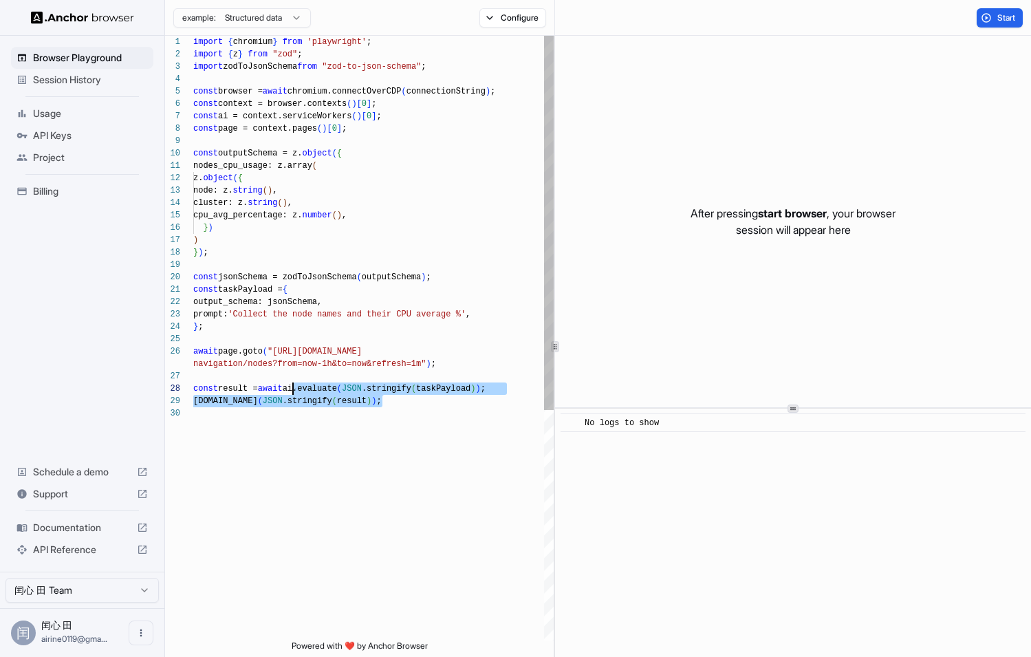
type textarea "**********"
drag, startPoint x: 403, startPoint y: 460, endPoint x: 239, endPoint y: 204, distance: 303.9
click at [237, 207] on div "import { chromium } from 'playwright' ; import { z } from "zod" ; import zodToJ…" at bounding box center [373, 524] width 361 height 976
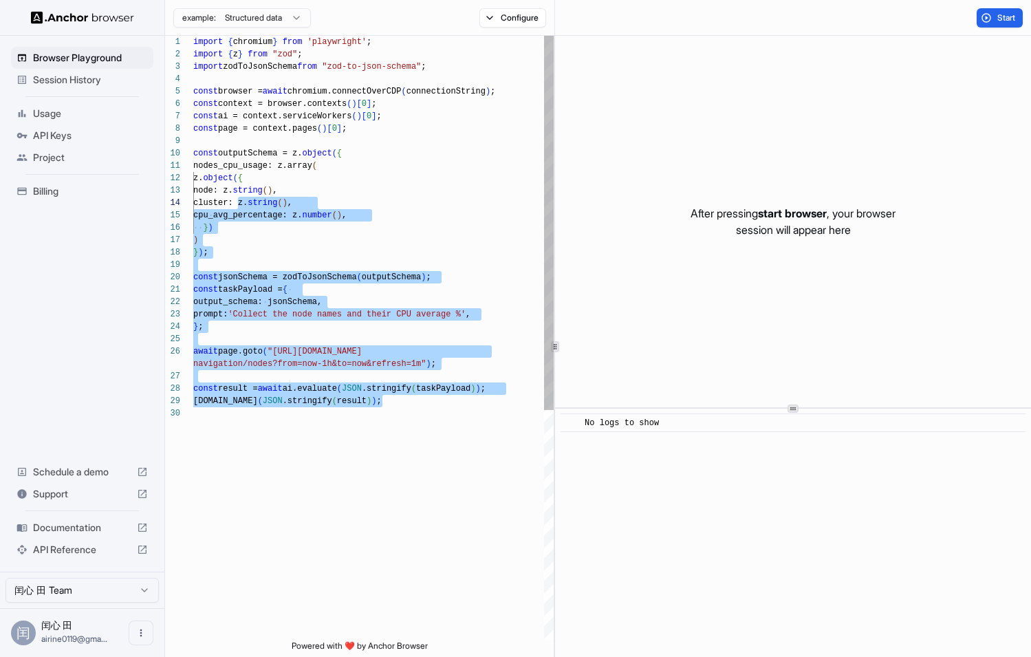
click at [394, 481] on div "import { chromium } from 'playwright' ; import { z } from "zod" ; import zodToJ…" at bounding box center [373, 524] width 361 height 976
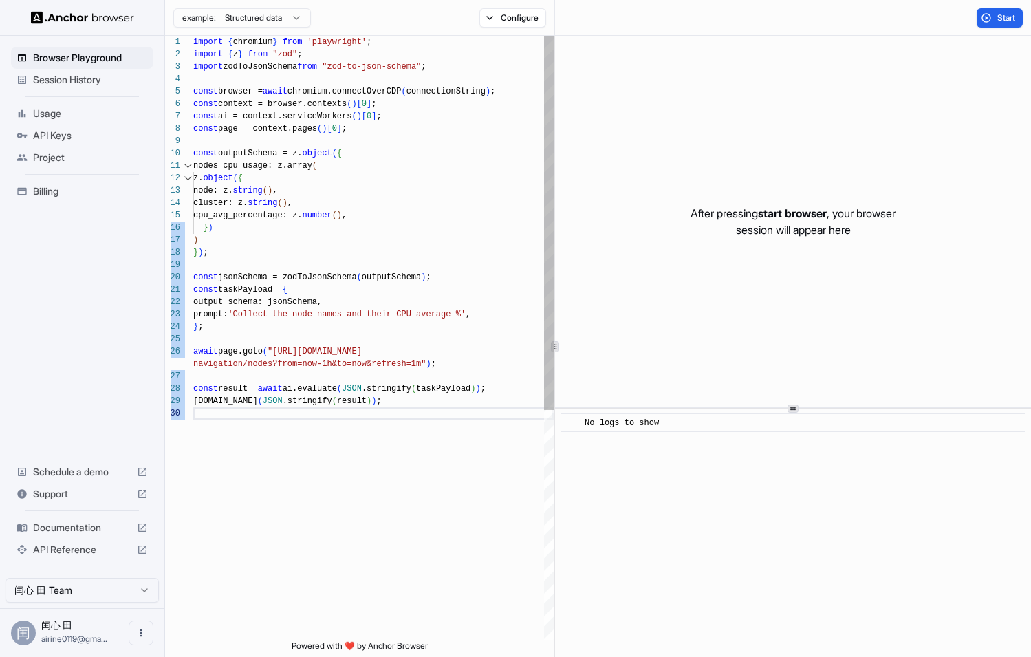
drag, startPoint x: 501, startPoint y: 420, endPoint x: 191, endPoint y: 213, distance: 372.2
click at [191, 217] on div "1 2 3 4 5 6 7 8 9 10 11 12 13 14 15 16 17 18 19 20 21 22 23 24 25 26 27 28 29 3…" at bounding box center [359, 338] width 389 height 605
click at [363, 475] on div "import { chromium } from 'playwright' ; import { z } from "zod" ; import zodToJ…" at bounding box center [373, 524] width 361 height 976
type textarea "**********"
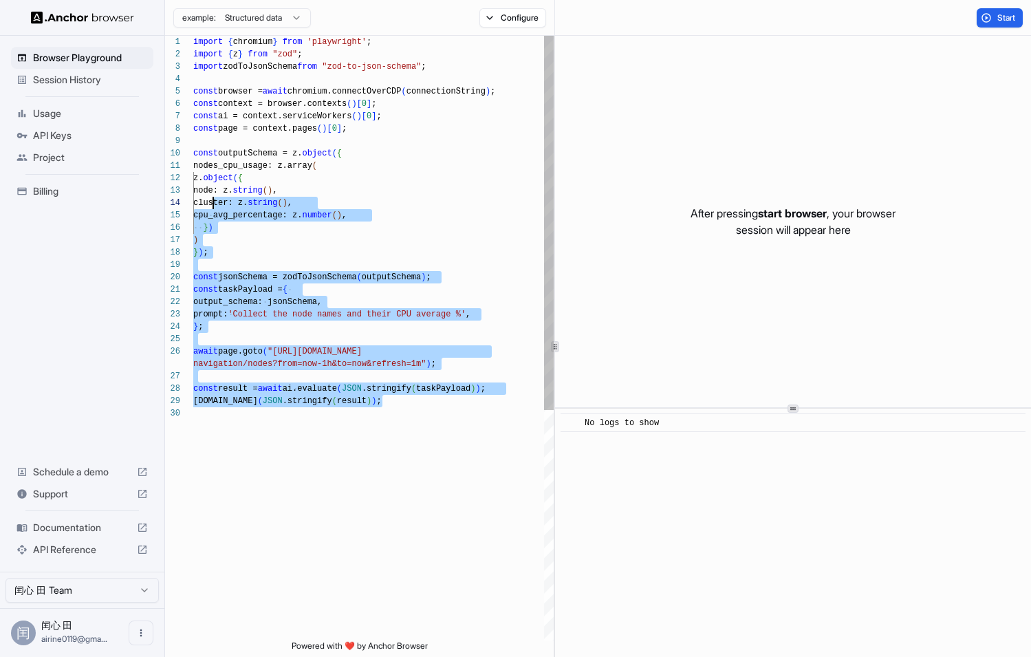
drag, startPoint x: 436, startPoint y: 436, endPoint x: 215, endPoint y: 201, distance: 322.7
click at [215, 201] on div "import { chromium } from 'playwright' ; import { z } from "zod" ; import zodToJ…" at bounding box center [373, 524] width 361 height 976
click at [347, 443] on div "import { chromium } from 'playwright' ; import { z } from "zod" ; import zodToJ…" at bounding box center [373, 524] width 361 height 976
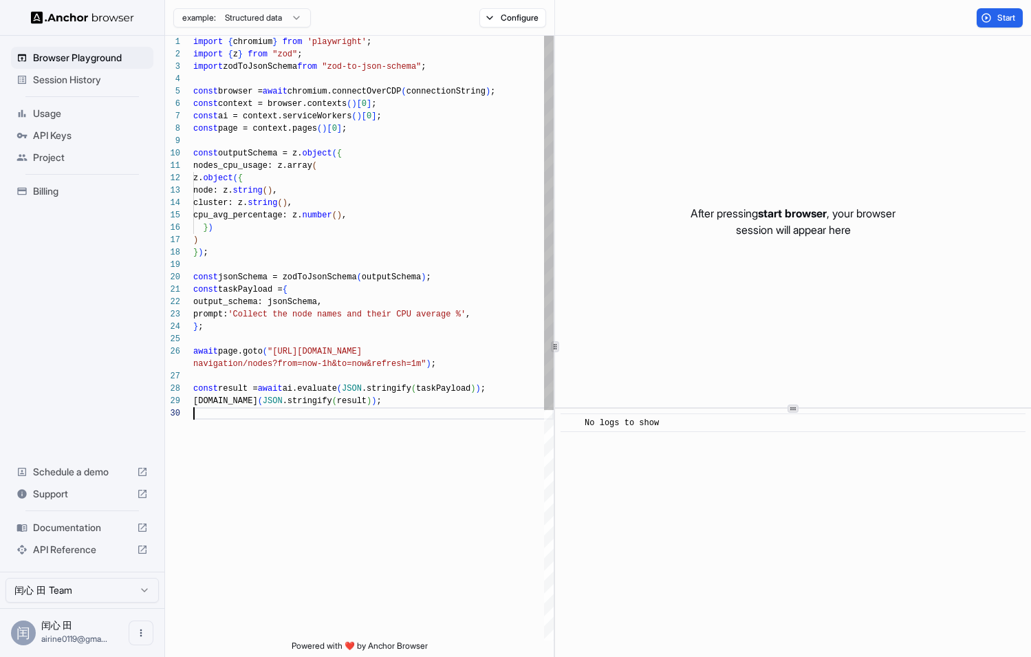
scroll to position [0, 0]
click at [347, 227] on div "import { chromium } from 'playwright' ; import { z } from "zod" ; import zodToJ…" at bounding box center [373, 524] width 361 height 976
click at [341, 95] on div "import { chromium } from 'playwright' ; import { z } from "zod" ; import zodToJ…" at bounding box center [373, 524] width 361 height 976
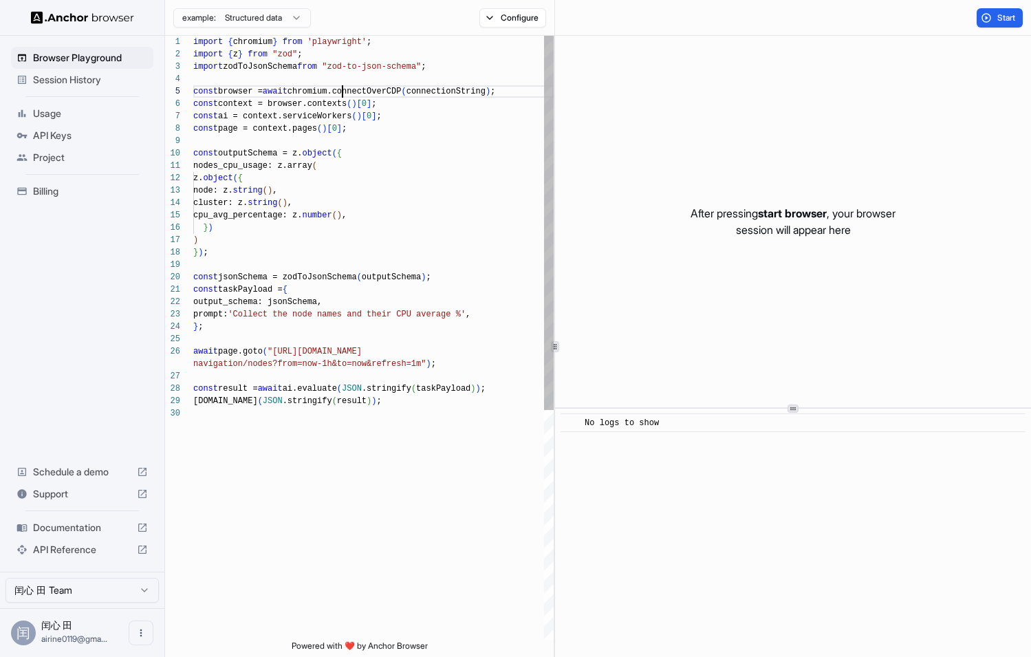
click at [341, 95] on div "import { chromium } from 'playwright' ; import { z } from "zod" ; import zodToJ…" at bounding box center [373, 524] width 361 height 976
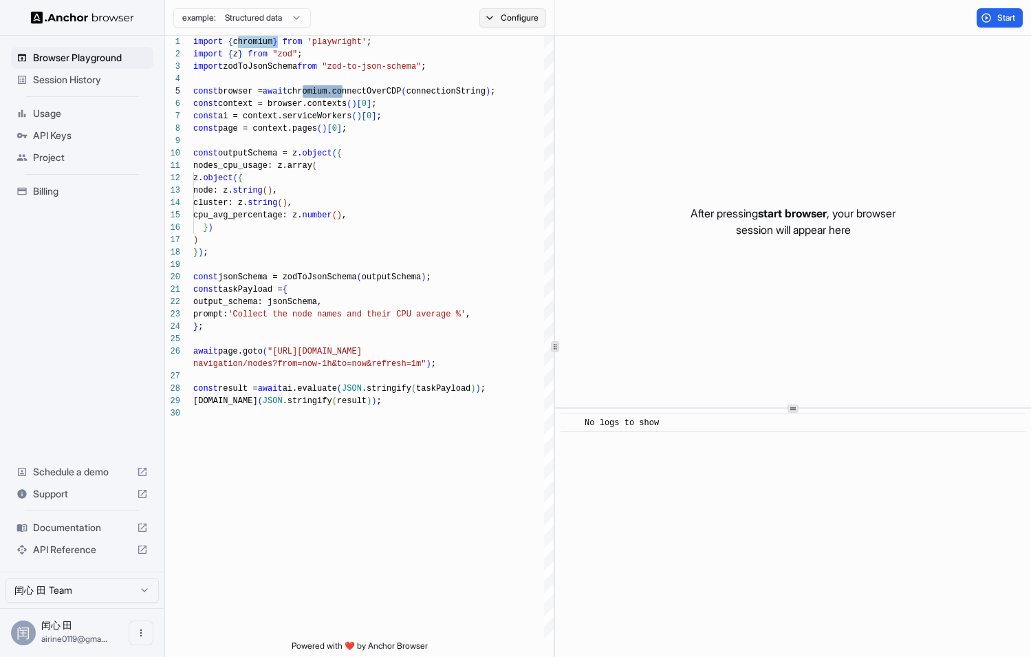
click at [522, 21] on button "Configure" at bounding box center [513, 17] width 67 height 19
click at [607, 117] on div "🇺🇸 US No Proxy" at bounding box center [659, 108] width 143 height 19
click at [611, 143] on button "Select Profile..." at bounding box center [662, 138] width 138 height 19
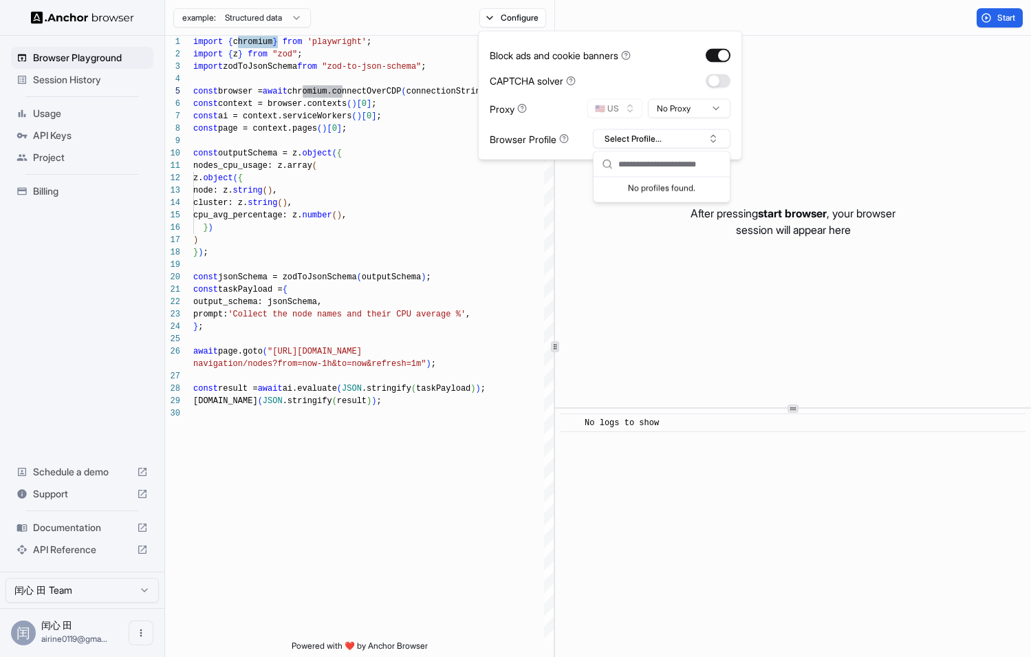
click at [640, 194] on div "No profiles found." at bounding box center [662, 187] width 136 height 19
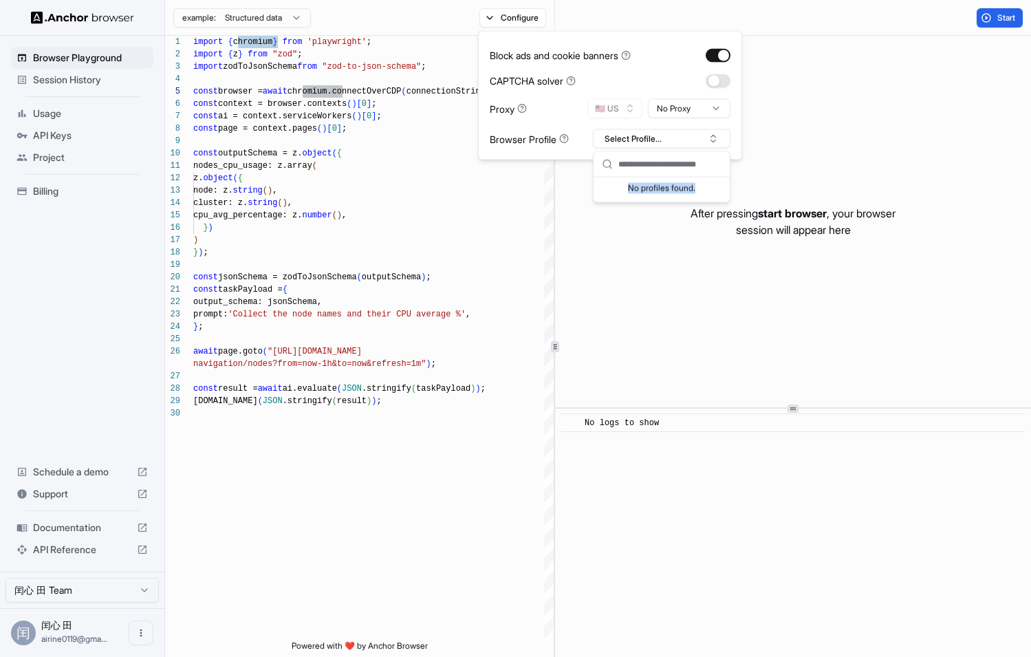
click at [640, 180] on div "No profiles found." at bounding box center [662, 187] width 136 height 19
click at [640, 178] on div "No profiles found." at bounding box center [662, 187] width 136 height 19
click at [639, 374] on div "After pressing start browser , your browser session will appear here" at bounding box center [793, 222] width 476 height 372
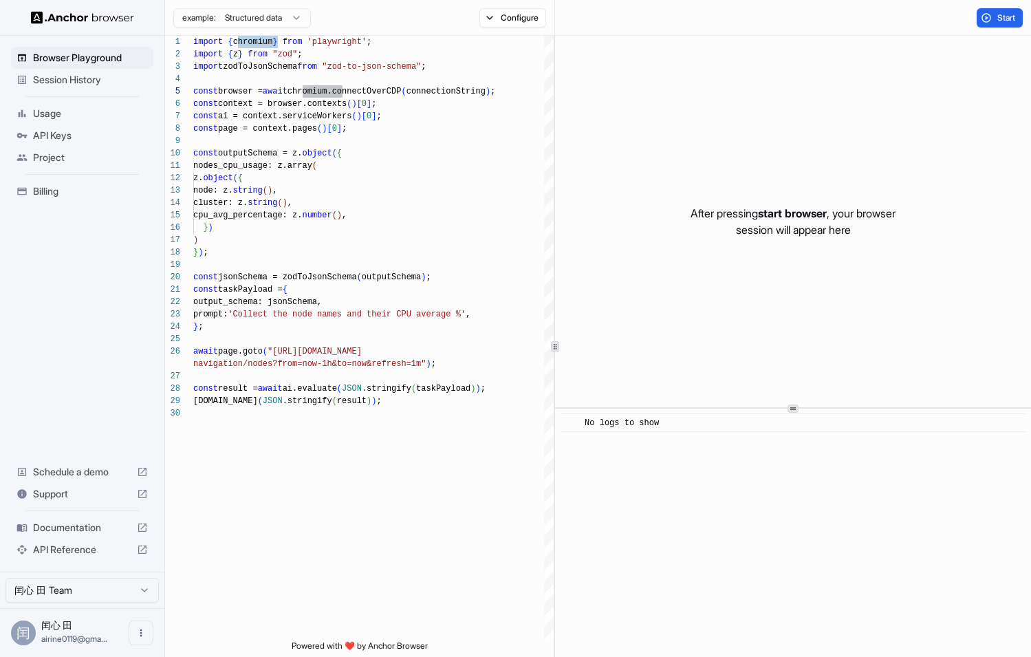
click at [789, 291] on div "After pressing start browser , your browser session will appear here" at bounding box center [793, 222] width 476 height 372
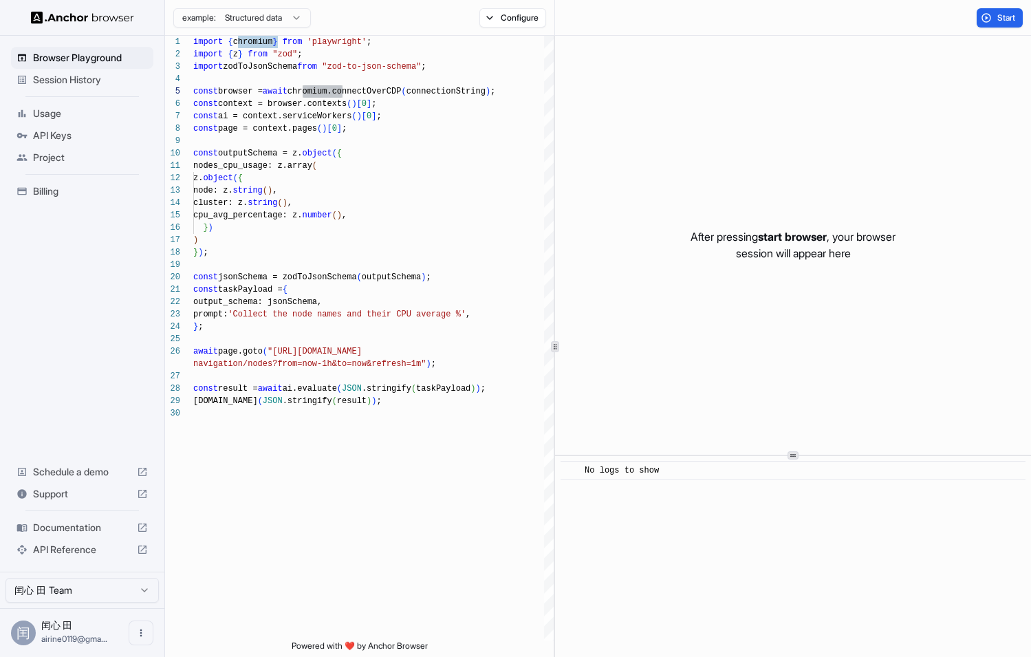
click at [795, 458] on icon at bounding box center [793, 455] width 7 height 7
type textarea "**********"
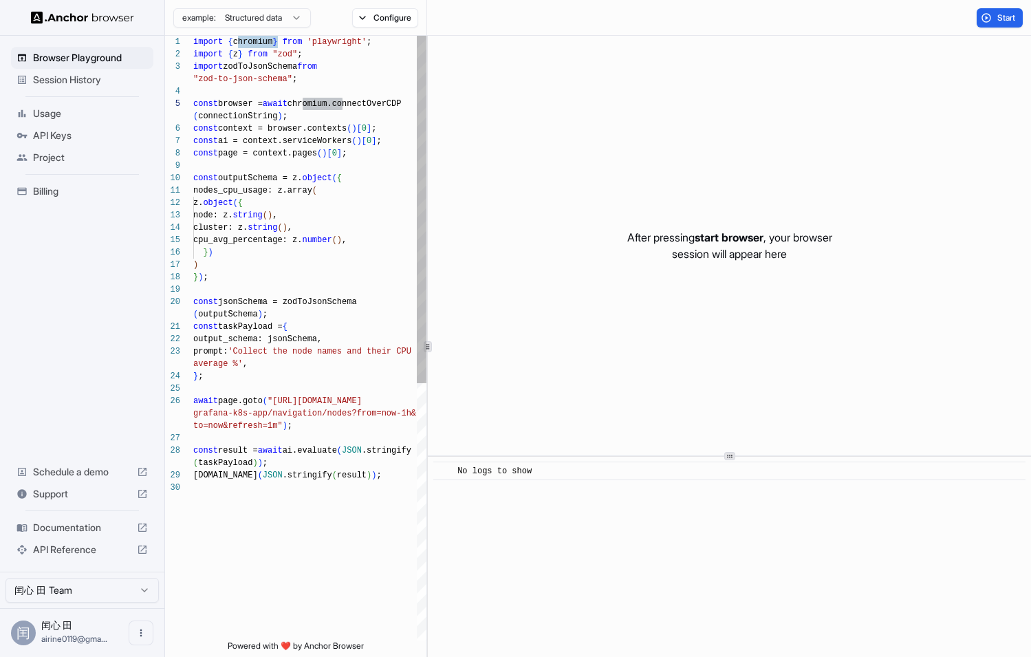
click at [427, 370] on div at bounding box center [427, 346] width 1 height 621
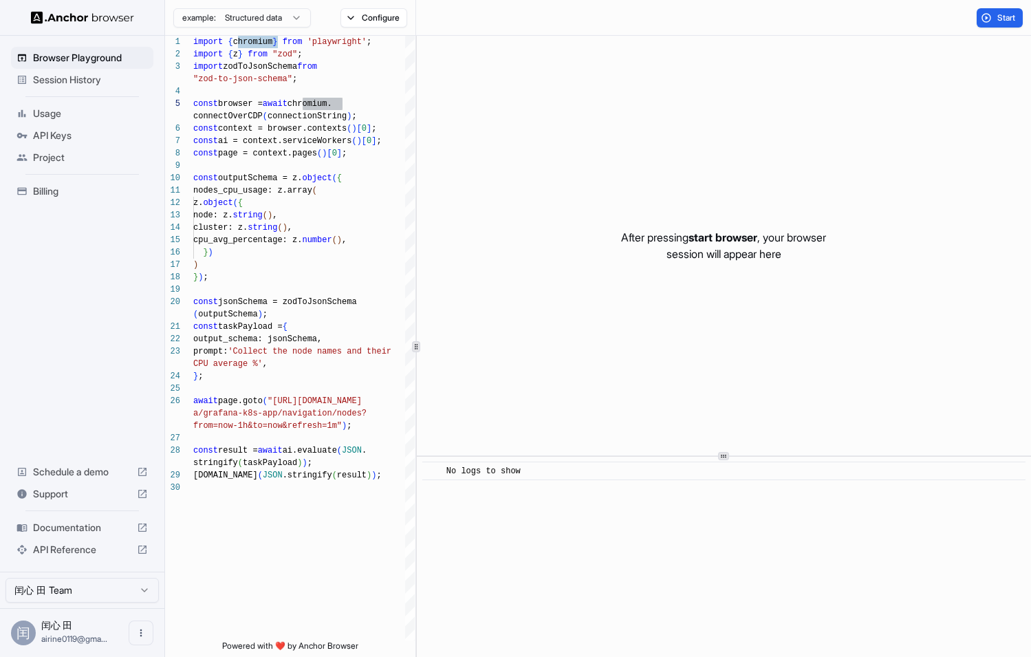
click at [83, 140] on span "API Keys" at bounding box center [90, 136] width 115 height 14
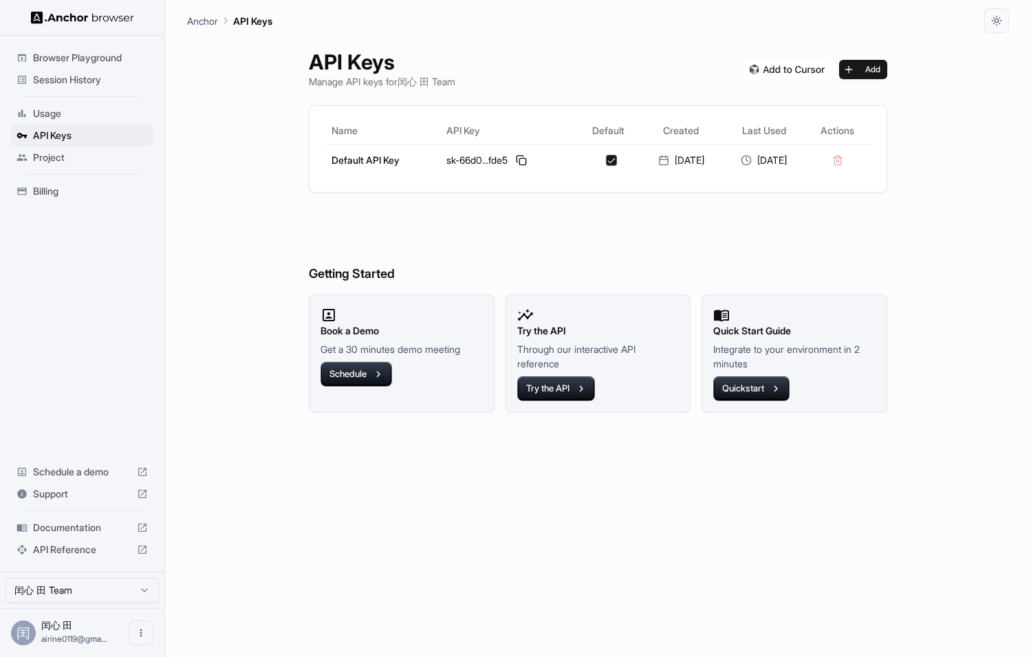
click at [81, 160] on span "Project" at bounding box center [90, 158] width 115 height 14
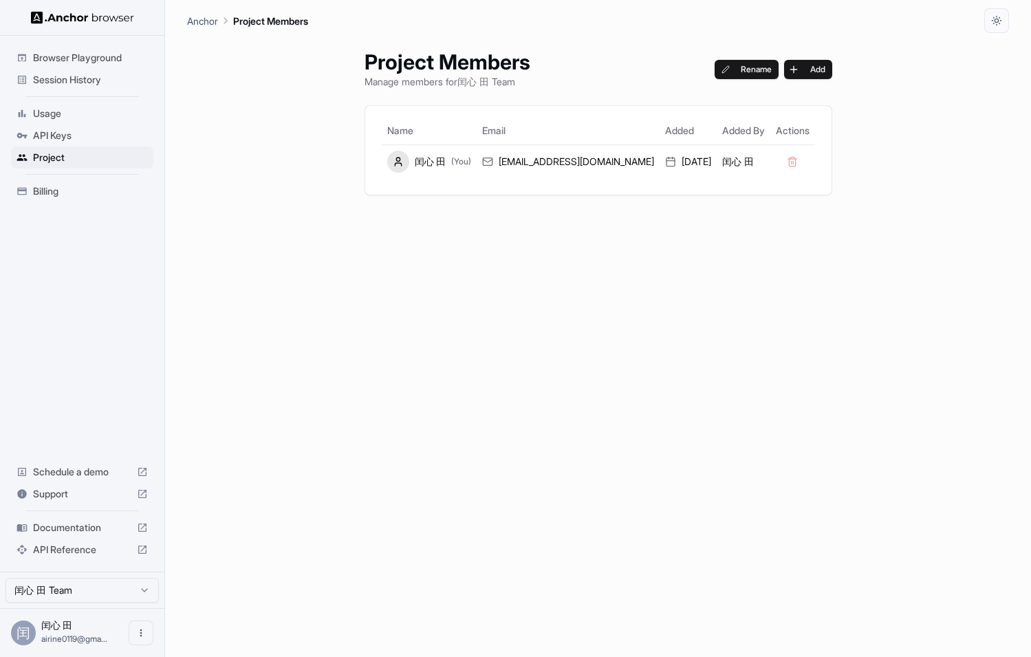
click at [81, 125] on div "API Keys" at bounding box center [82, 136] width 142 height 22
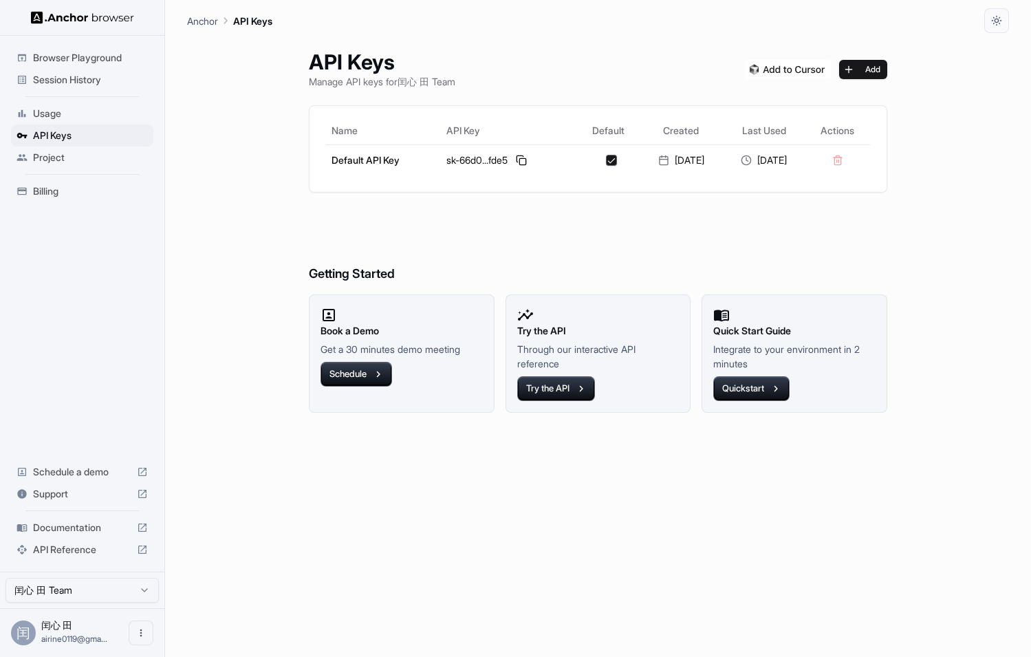
click at [81, 115] on span "Usage" at bounding box center [90, 114] width 115 height 14
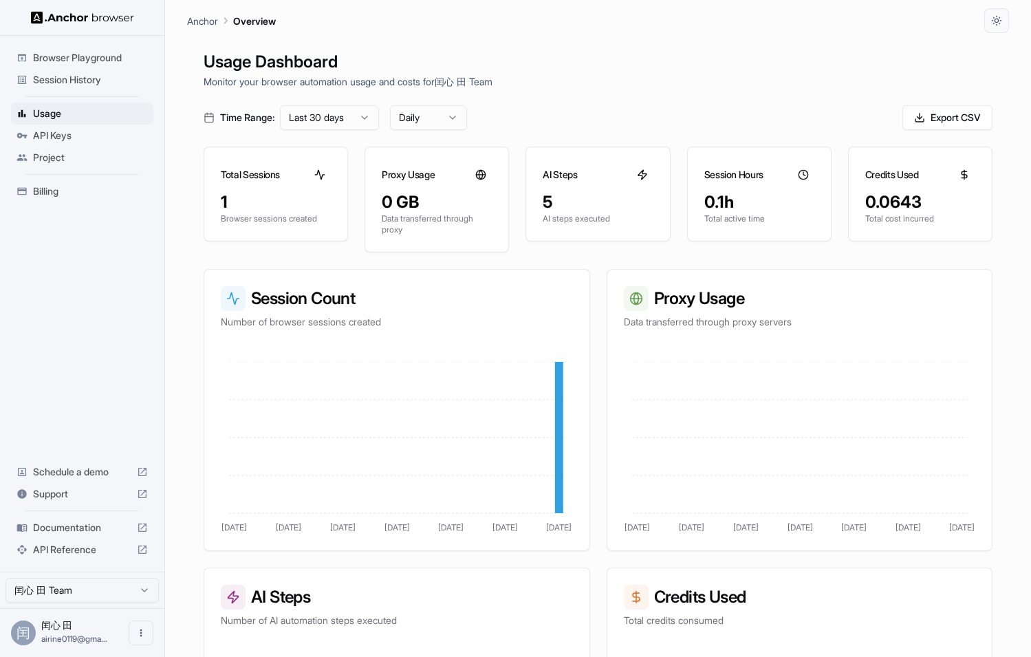
click at [80, 134] on span "API Keys" at bounding box center [90, 136] width 115 height 14
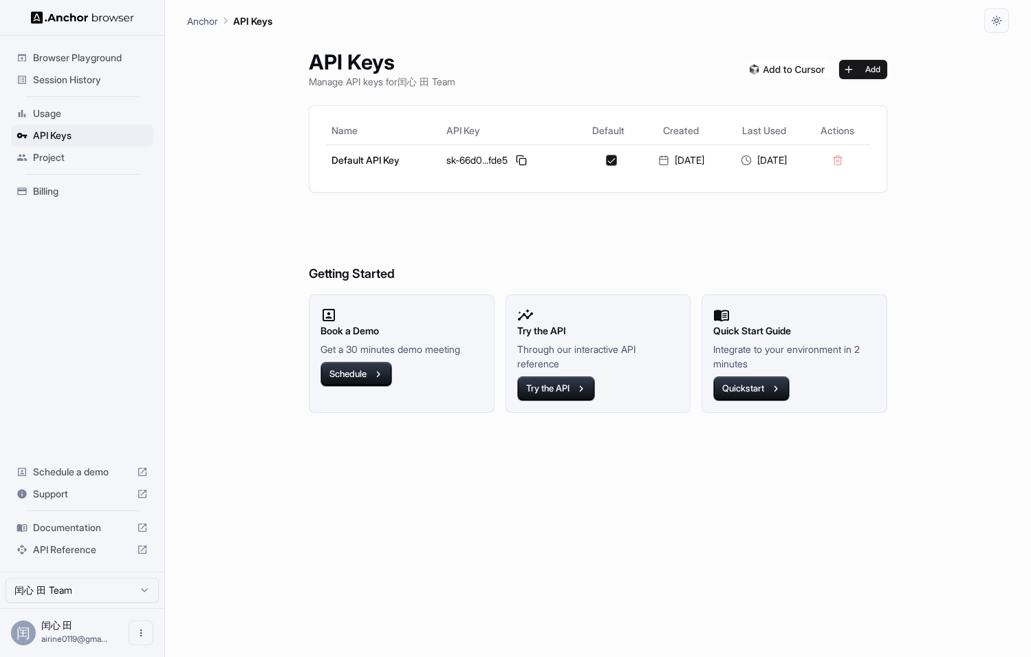
click at [774, 67] on img at bounding box center [788, 69] width 87 height 19
click at [431, 263] on h6 "Getting Started" at bounding box center [598, 246] width 579 height 75
click at [392, 281] on h6 "Getting Started" at bounding box center [598, 246] width 579 height 75
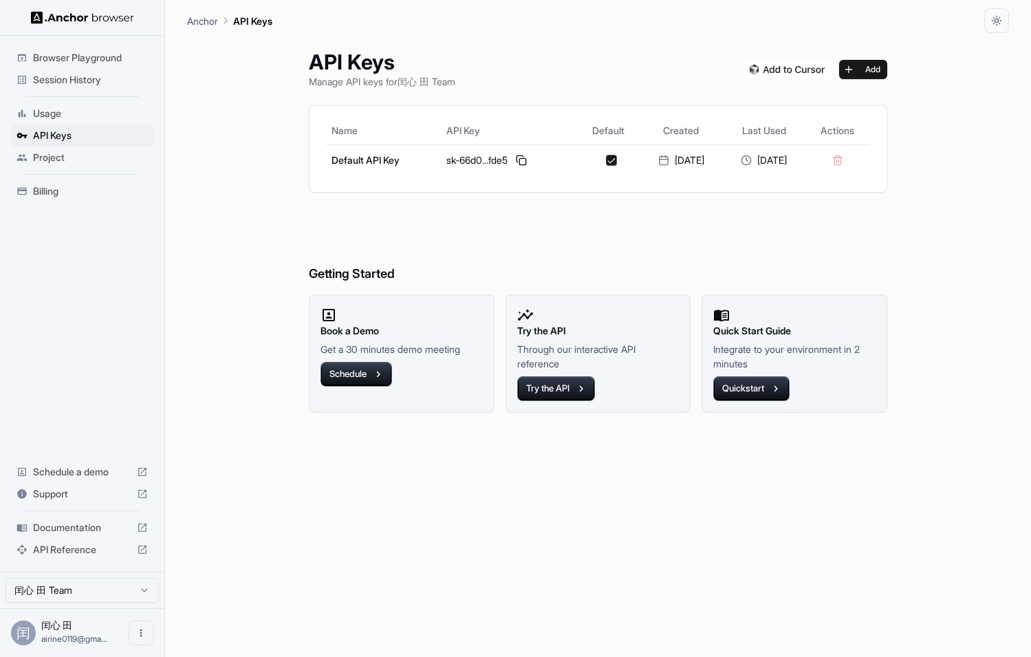
click at [759, 312] on div "Quick Start Guide Integrate to your environment in 2 minutes Quickstart" at bounding box center [795, 353] width 162 height 94
click at [114, 587] on html "Browser Playground Session History Usage API Keys Project Billing Schedule a de…" at bounding box center [515, 328] width 1031 height 657
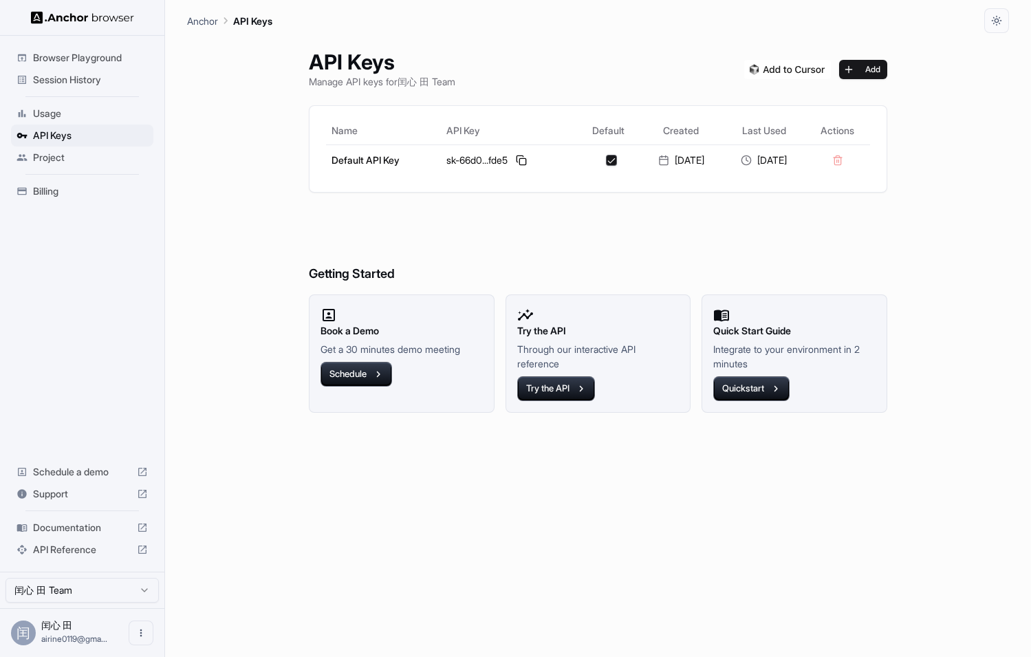
click at [187, 580] on div "API Keys Manage API keys for 闰心 田 Team Add Name API Key Default Created Last Us…" at bounding box center [598, 345] width 822 height 624
click at [242, 471] on div "API Keys Manage API keys for 闰心 田 Team Add Name API Key Default Created Last Us…" at bounding box center [598, 345] width 822 height 624
click at [85, 493] on span "Support" at bounding box center [82, 494] width 98 height 14
click at [637, 76] on div "API Keys Manage API keys for 闰心 田 Team Add" at bounding box center [598, 69] width 579 height 39
click at [1002, 23] on icon "button" at bounding box center [997, 20] width 11 height 11
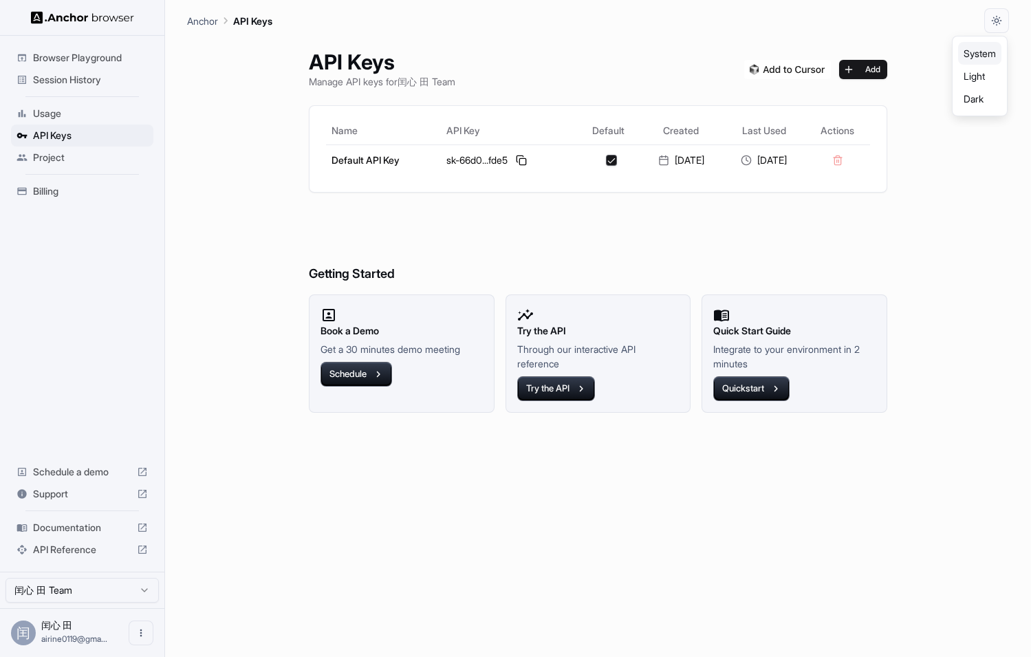
click at [977, 80] on li "Light" at bounding box center [980, 76] width 43 height 23
click at [1000, 17] on icon "button" at bounding box center [997, 21] width 10 height 10
click at [988, 107] on li "Dark" at bounding box center [980, 98] width 43 height 23
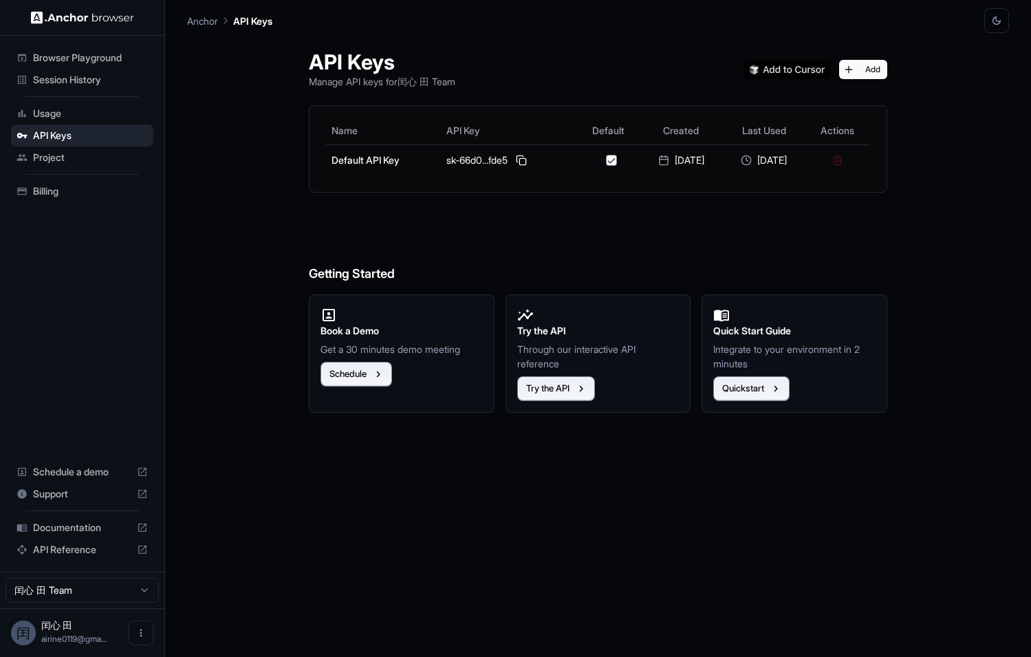
click at [1000, 27] on button "button" at bounding box center [997, 20] width 25 height 25
click at [990, 51] on li "System" at bounding box center [980, 53] width 43 height 23
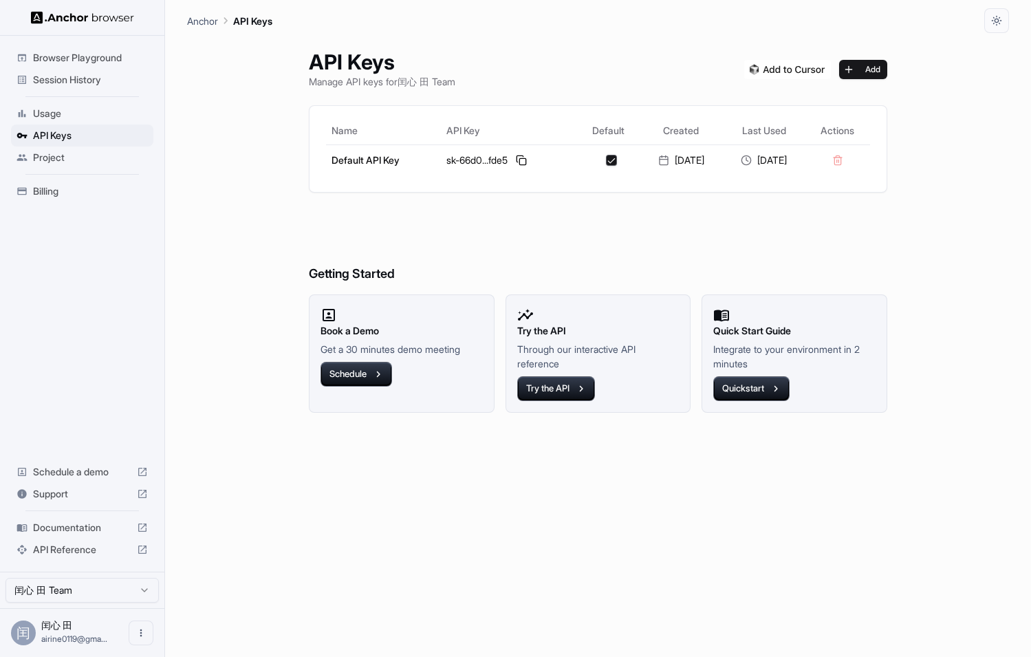
click at [990, 56] on div "API Keys Manage API keys for 闰心 田 Team Add Name API Key Default Created Last Us…" at bounding box center [598, 345] width 822 height 624
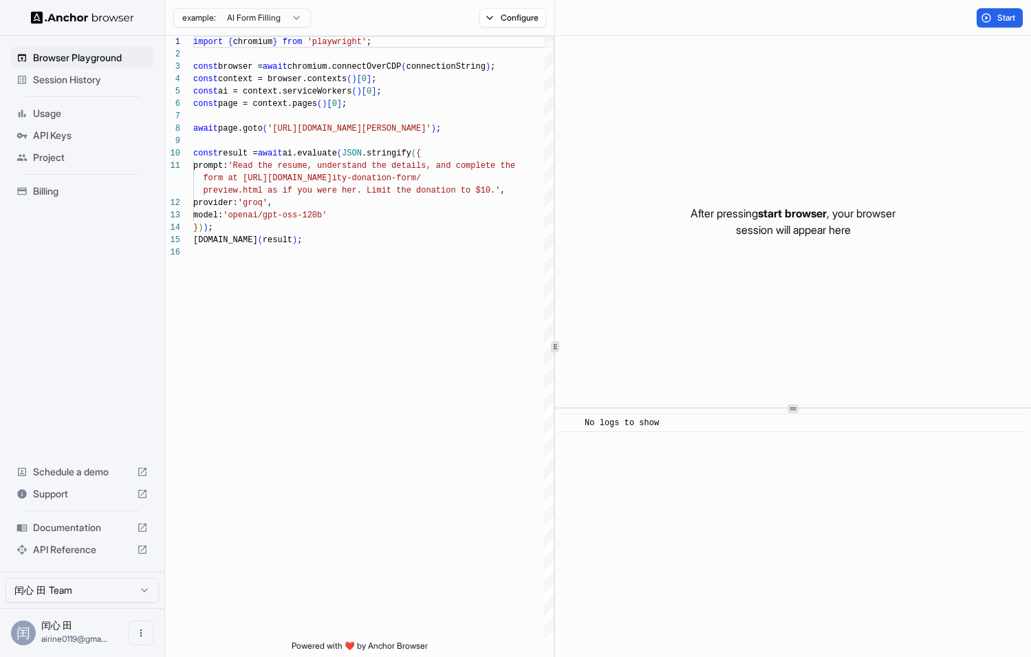
scroll to position [124, 0]
click at [401, 352] on div "import { chromium } from 'playwright' ; const browser = await chromium.connectO…" at bounding box center [373, 443] width 361 height 815
type textarea "**********"
